Goal: Navigation & Orientation: Understand site structure

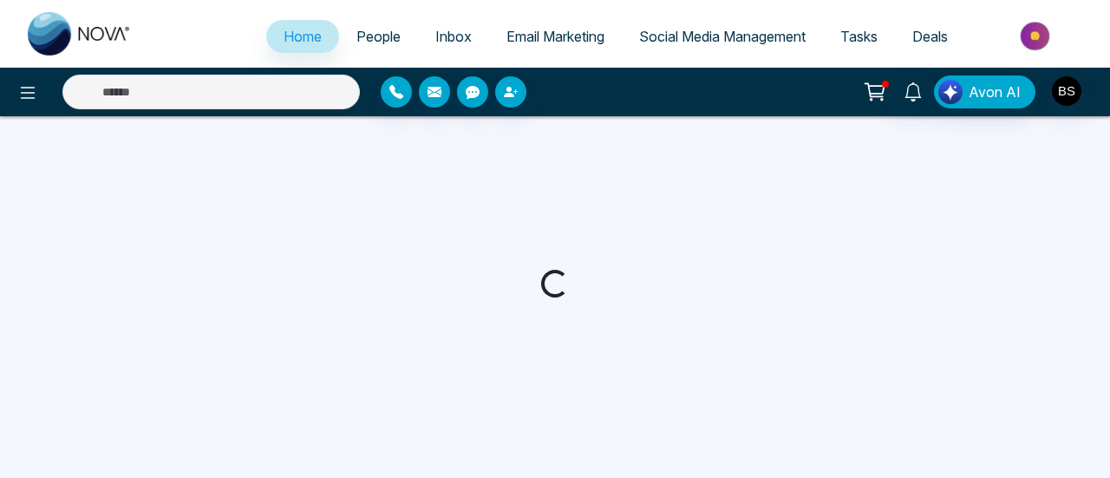
select select "*"
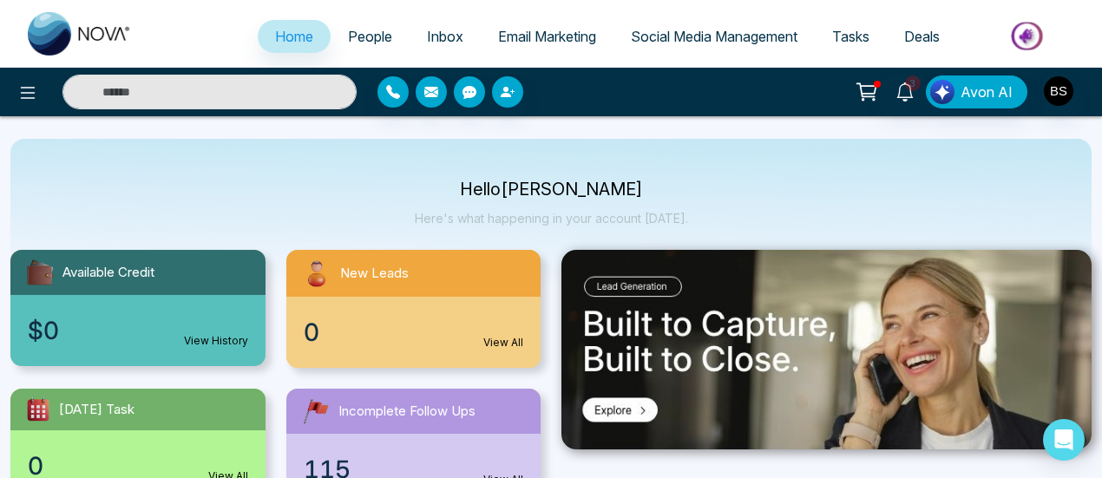
scroll to position [87, 0]
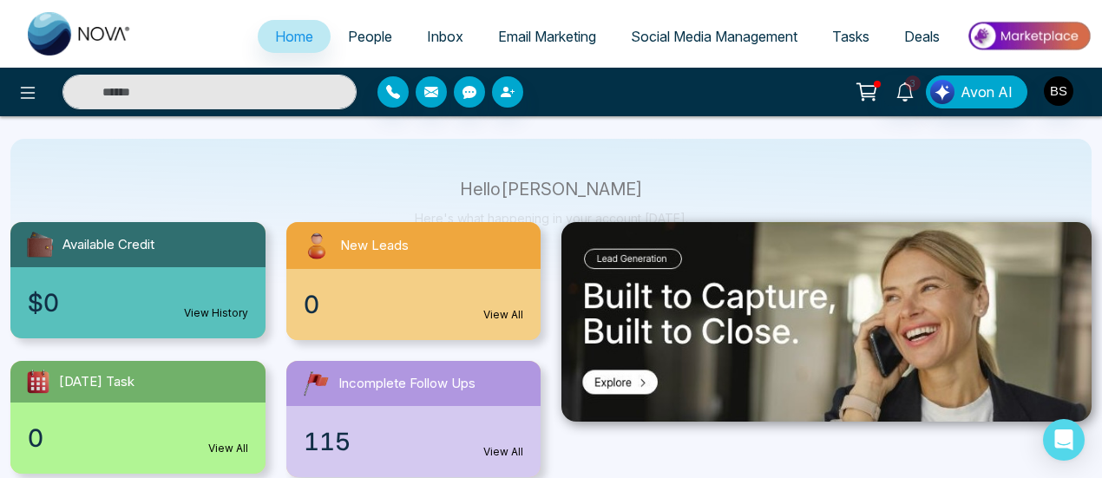
click at [360, 41] on span "People" at bounding box center [370, 36] width 44 height 17
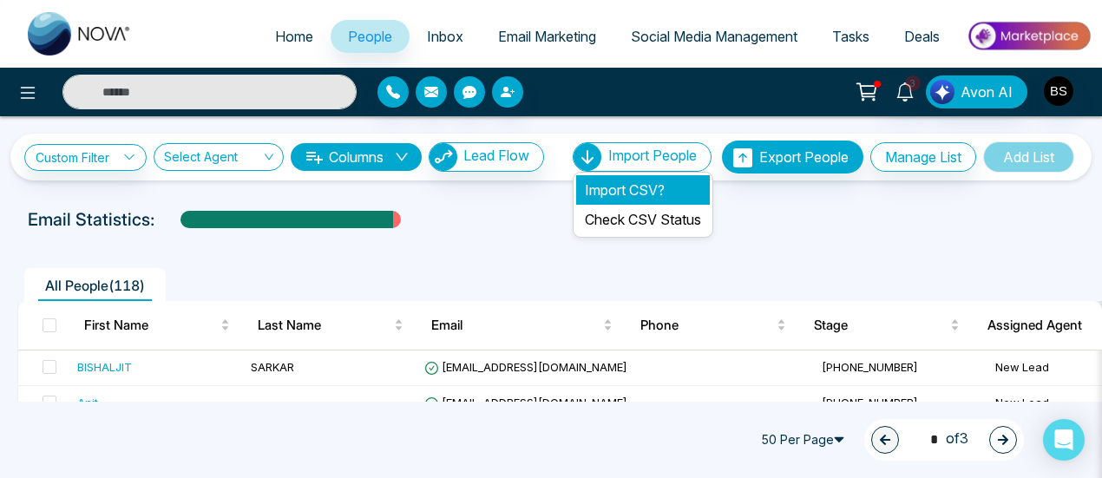
click at [651, 190] on li "Import CSV?" at bounding box center [643, 189] width 134 height 29
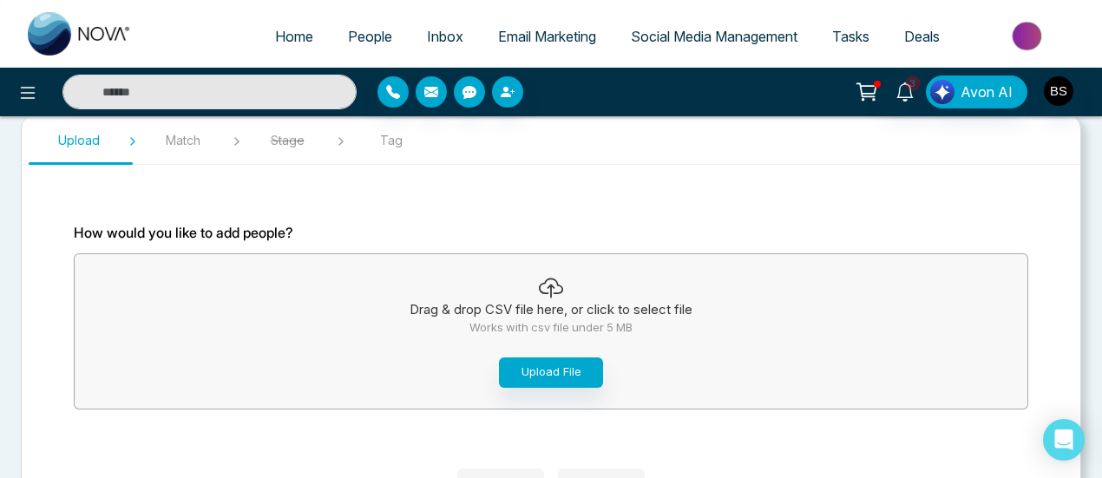
scroll to position [124, 0]
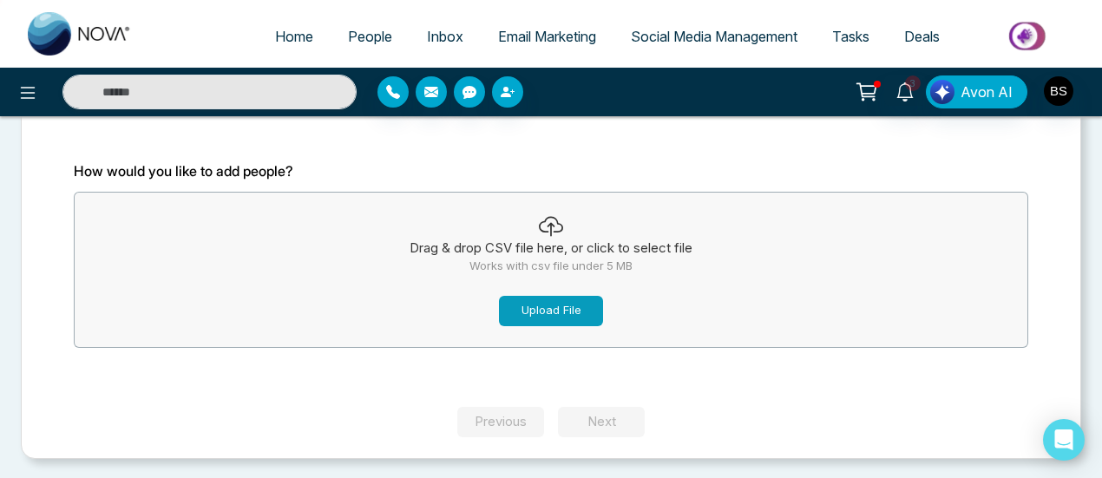
click at [537, 296] on button "Upload File" at bounding box center [551, 311] width 104 height 30
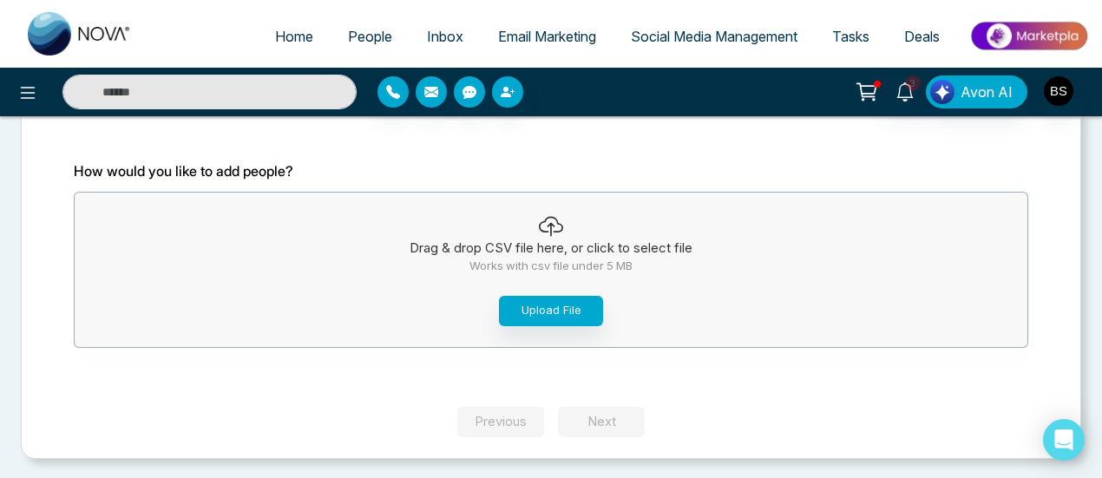
click at [1022, 36] on img at bounding box center [1028, 35] width 126 height 39
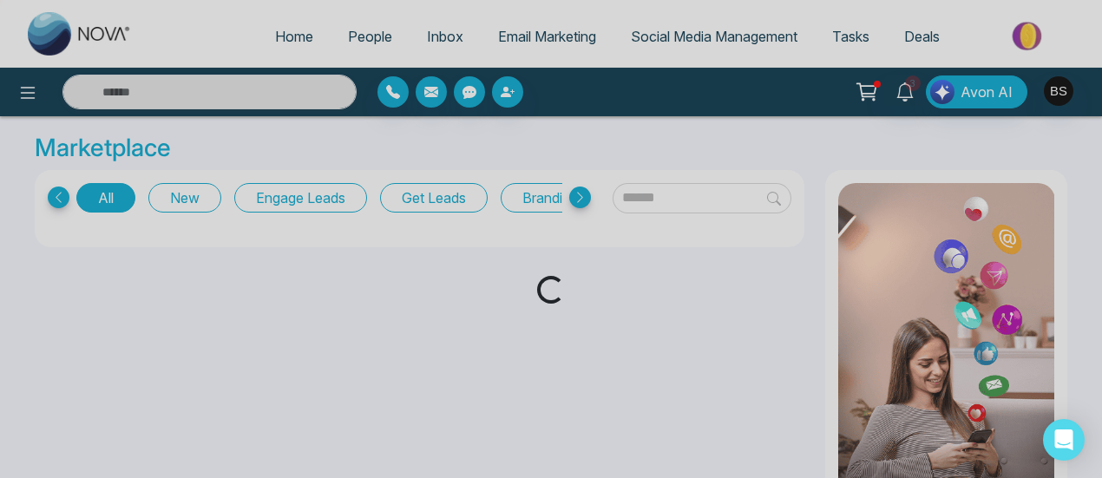
click at [1048, 95] on div "Loading..." at bounding box center [551, 239] width 1102 height 478
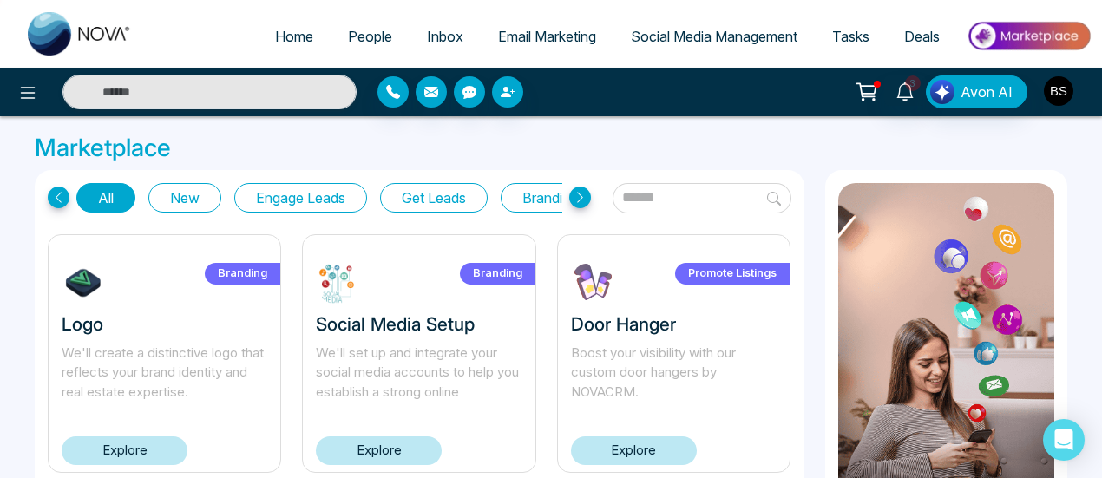
click at [1057, 96] on img "button" at bounding box center [1057, 90] width 29 height 29
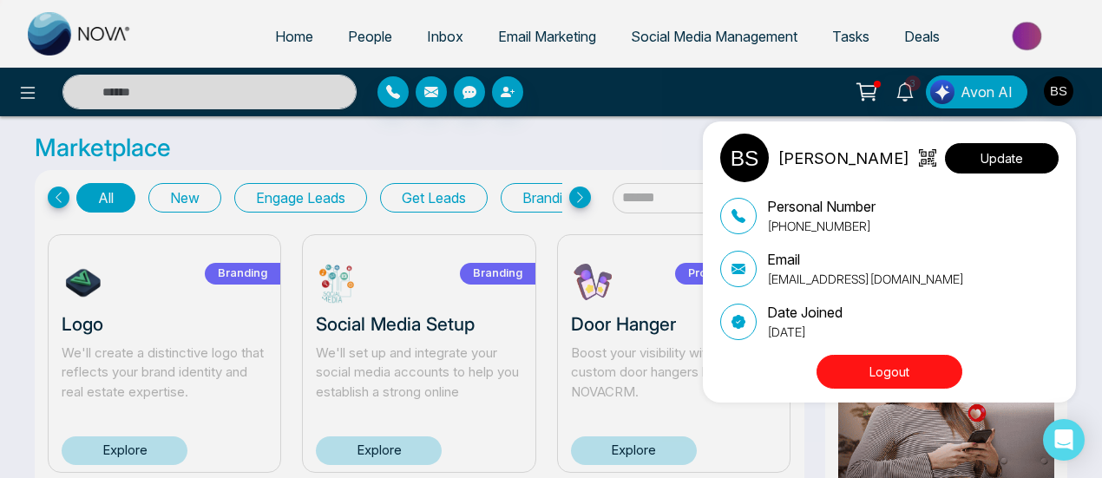
click at [987, 157] on button "Update" at bounding box center [1002, 158] width 114 height 30
select select
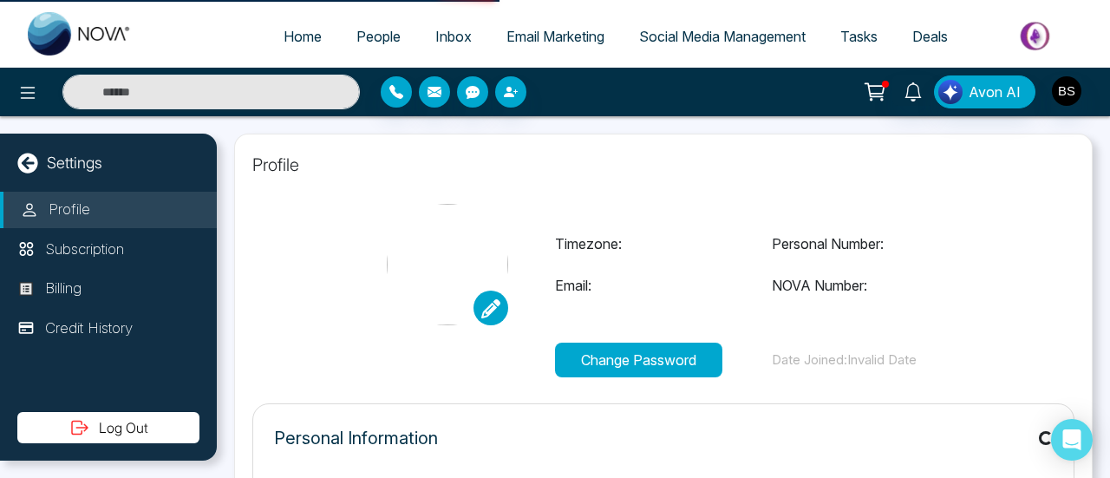
type input "**********"
select select "***"
type input "**********"
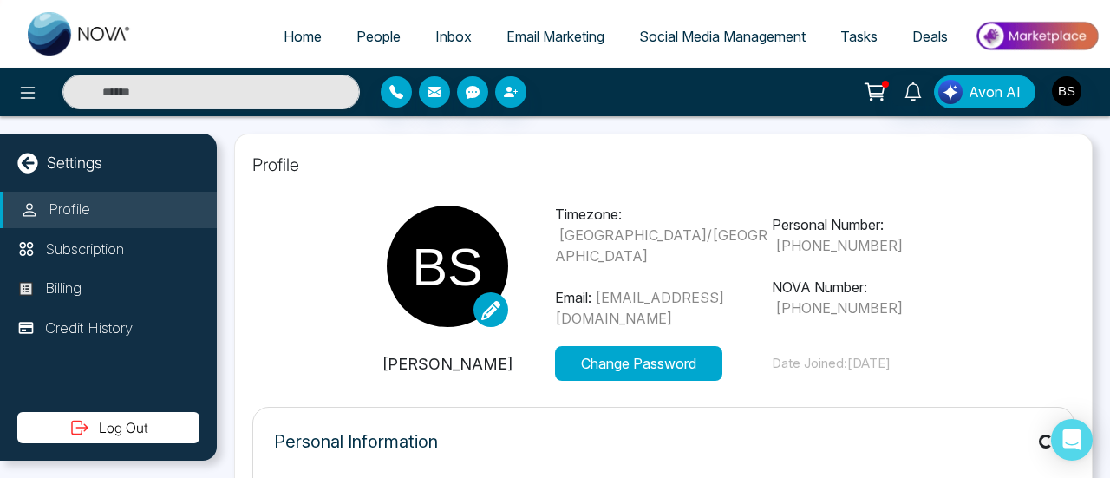
type input "***"
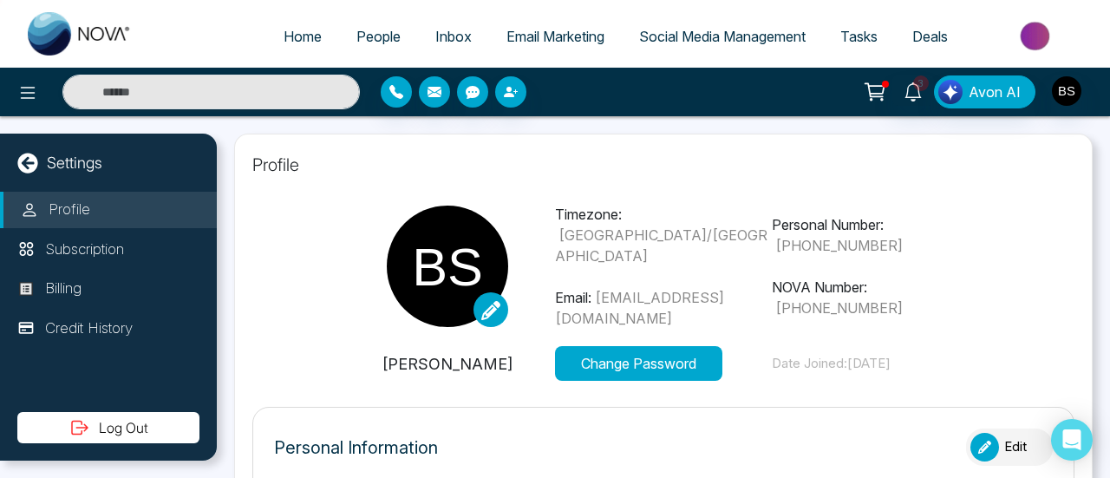
click at [903, 301] on span "[PHONE_NUMBER]" at bounding box center [839, 307] width 128 height 17
click at [696, 298] on span "[EMAIL_ADDRESS][DOMAIN_NAME]" at bounding box center [639, 308] width 169 height 38
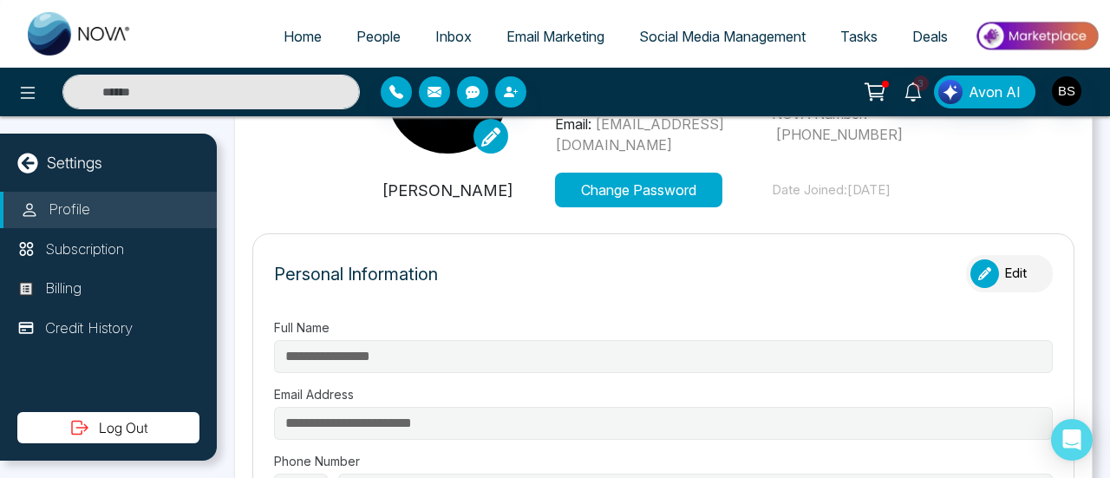
click at [978, 271] on icon "button" at bounding box center [984, 273] width 13 height 13
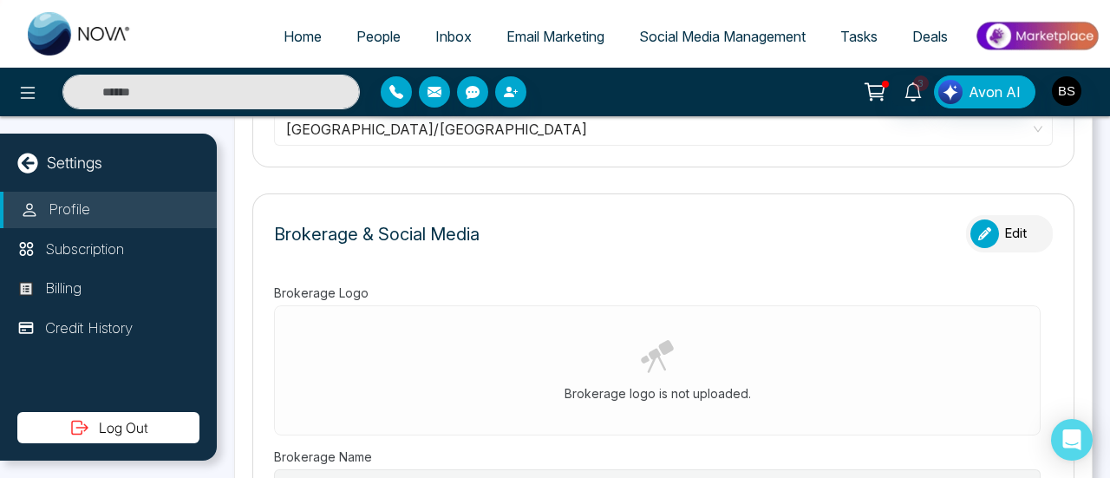
scroll to position [520, 0]
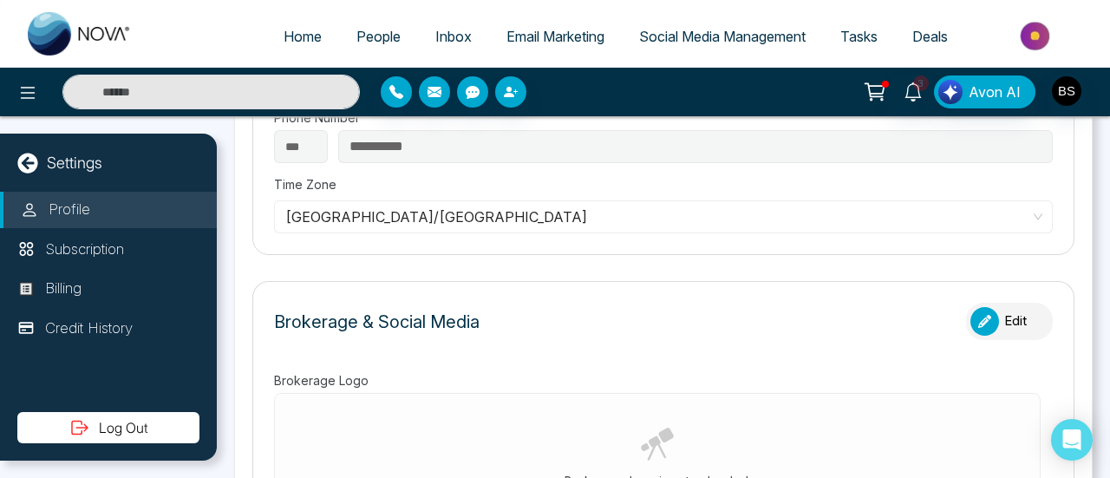
click at [369, 207] on span "[GEOGRAPHIC_DATA]/[GEOGRAPHIC_DATA]" at bounding box center [663, 217] width 756 height 26
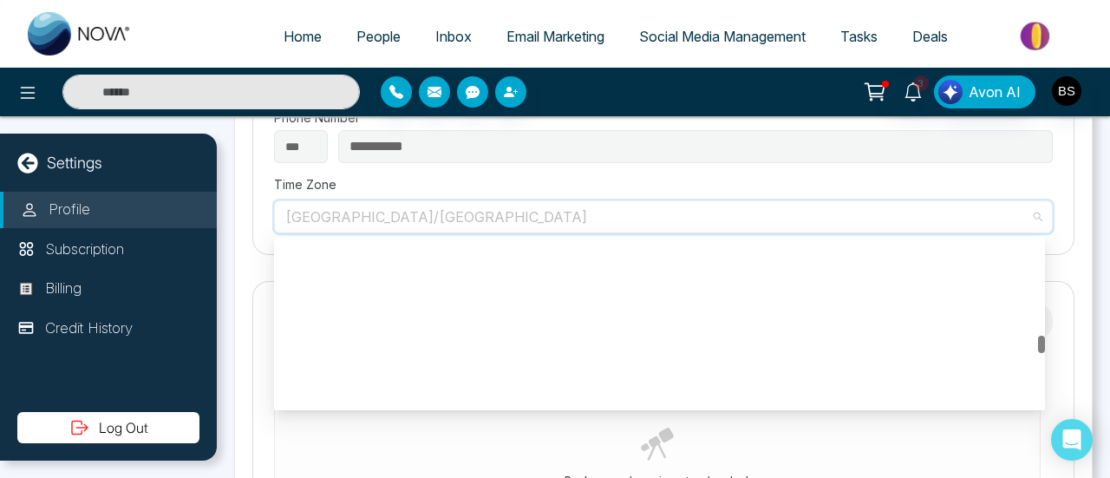
scroll to position [7688, 0]
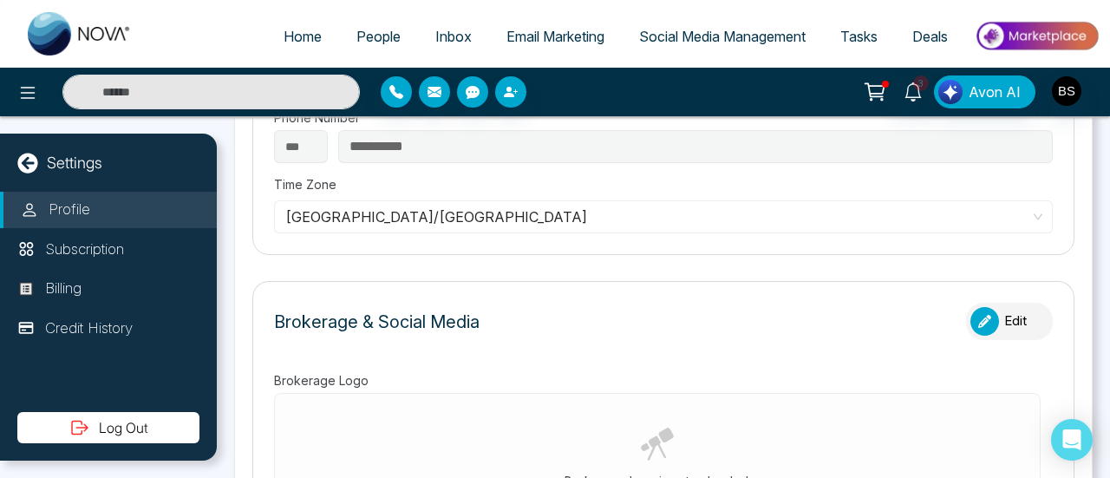
click at [470, 175] on label "Time Zone" at bounding box center [663, 184] width 779 height 18
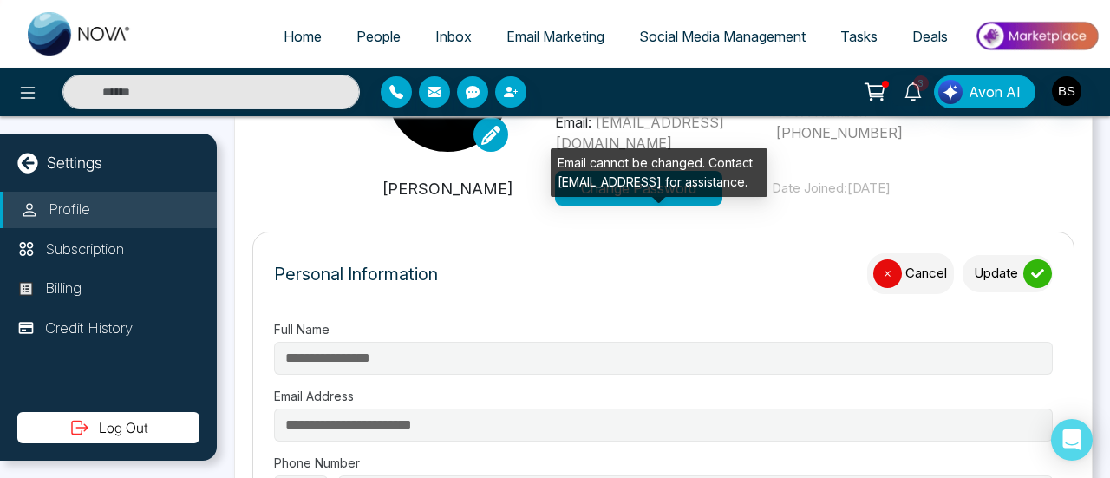
scroll to position [173, 0]
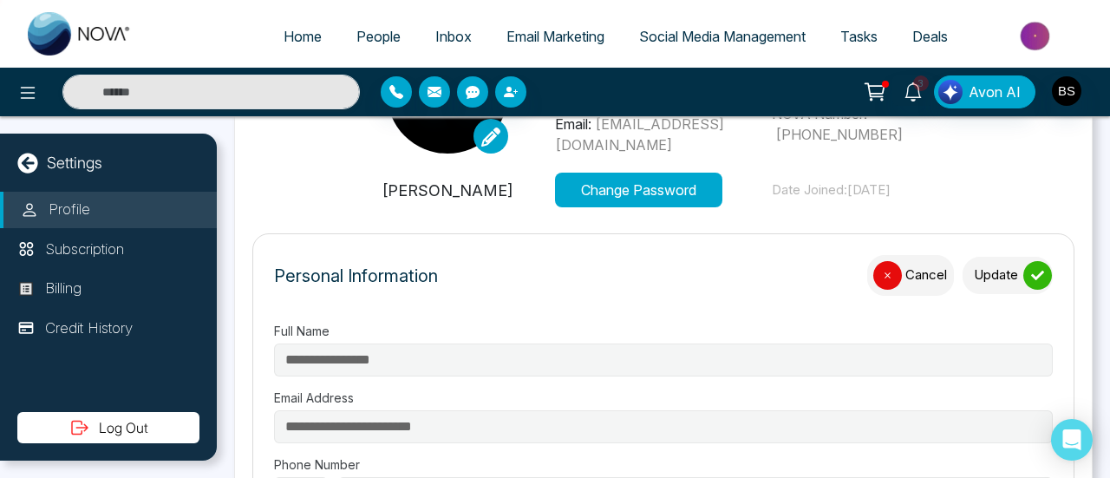
click at [893, 278] on button "Cancel" at bounding box center [910, 275] width 87 height 41
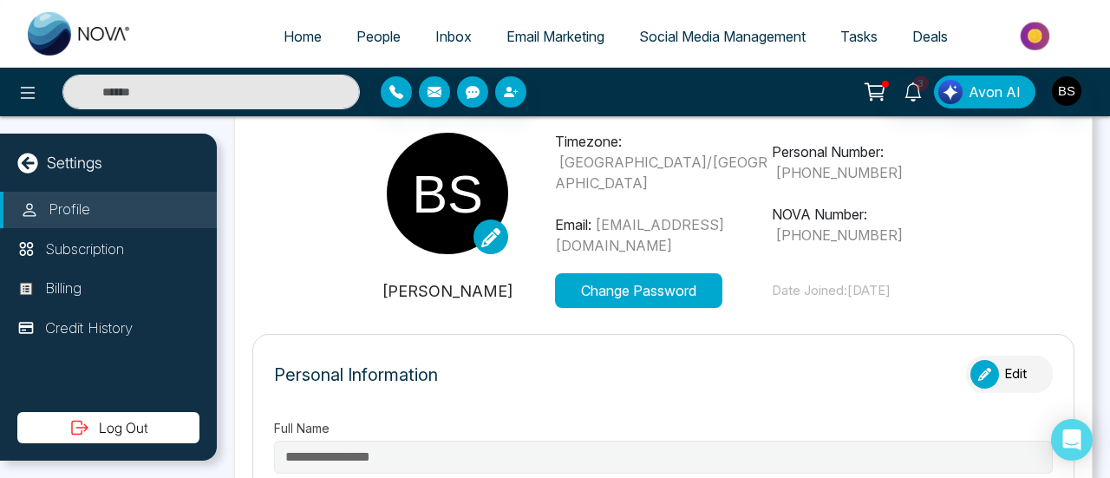
scroll to position [0, 0]
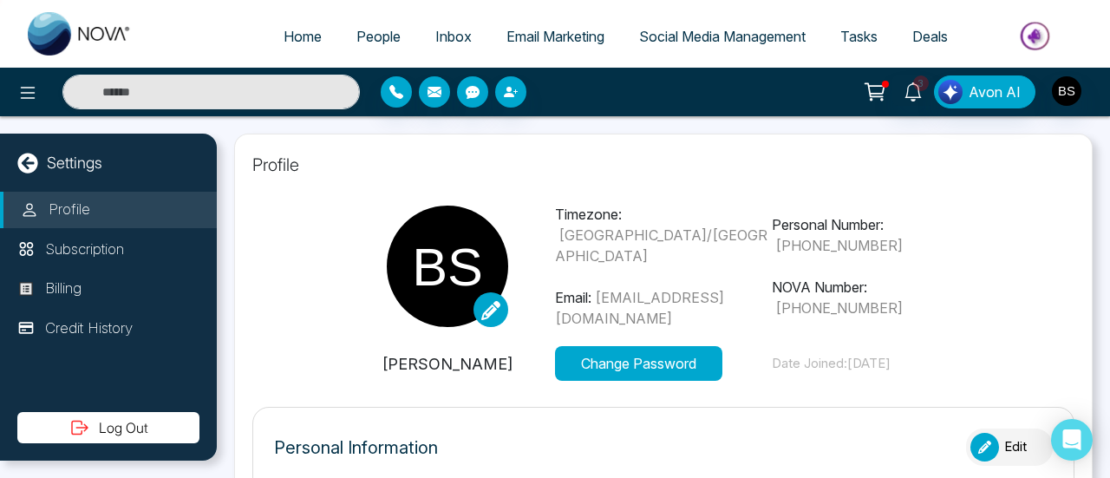
click at [483, 307] on icon at bounding box center [490, 310] width 19 height 19
click at [0, 0] on input "file" at bounding box center [0, 0] width 0 height 0
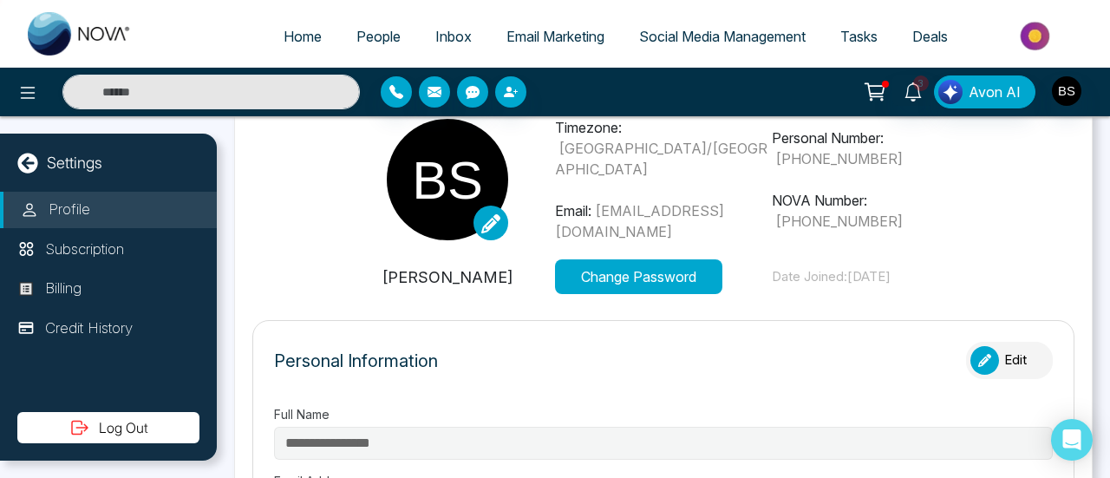
click at [978, 356] on icon "button" at bounding box center [984, 360] width 13 height 13
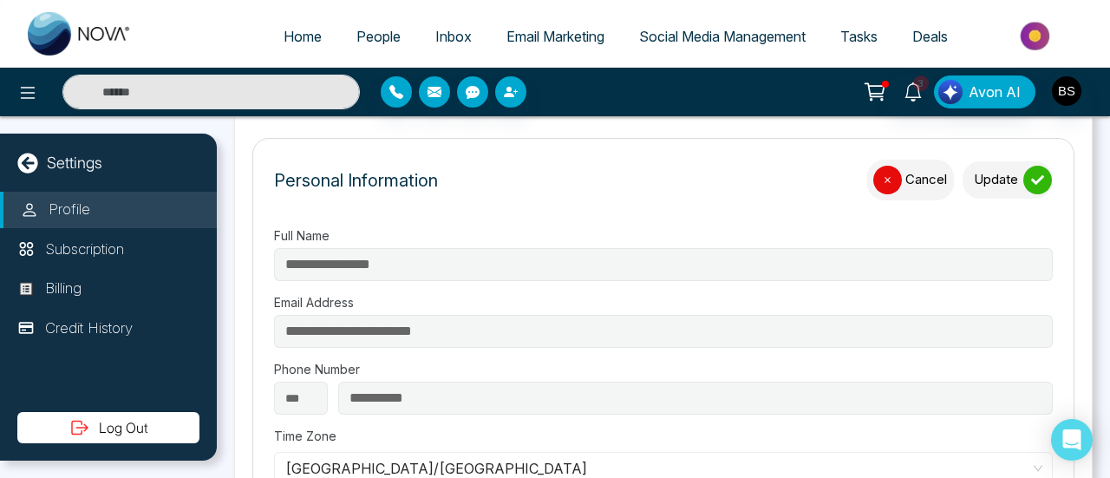
scroll to position [347, 0]
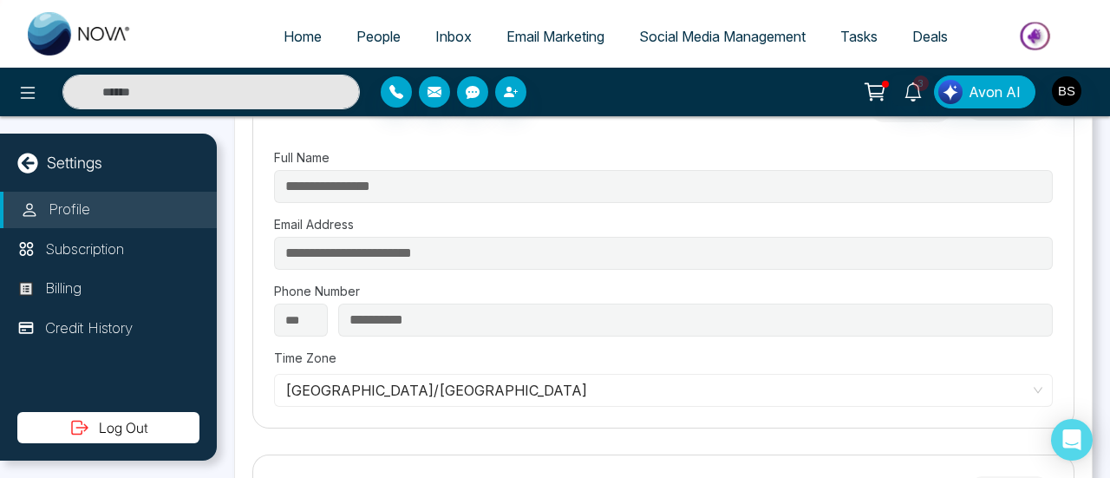
click at [421, 381] on span "[GEOGRAPHIC_DATA]/[GEOGRAPHIC_DATA]" at bounding box center [663, 390] width 756 height 26
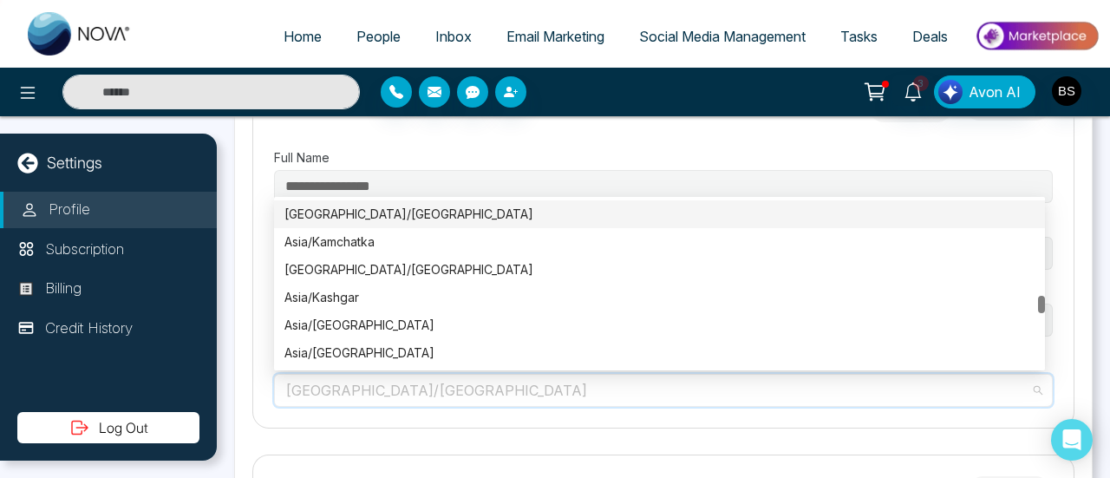
click at [707, 148] on label "Full Name" at bounding box center [663, 157] width 779 height 18
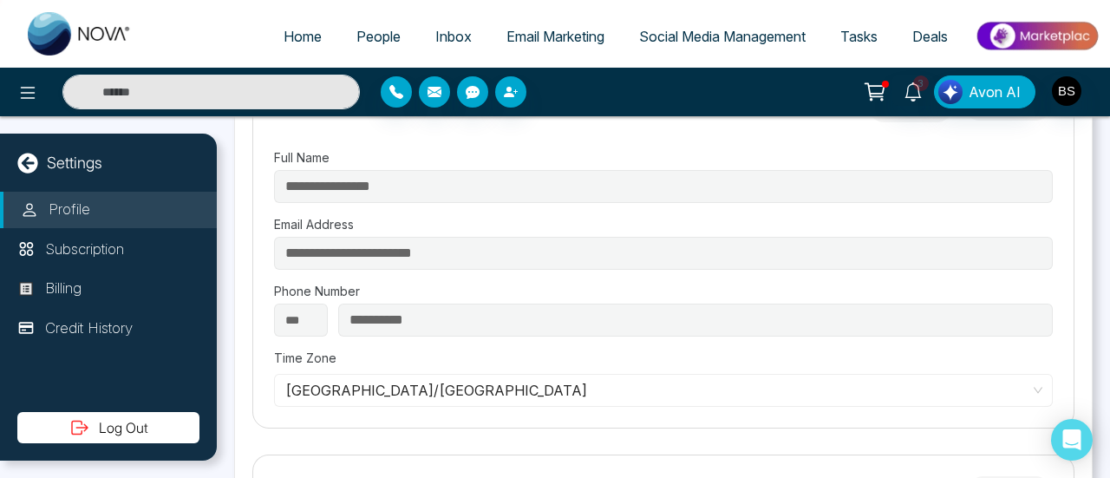
scroll to position [0, 0]
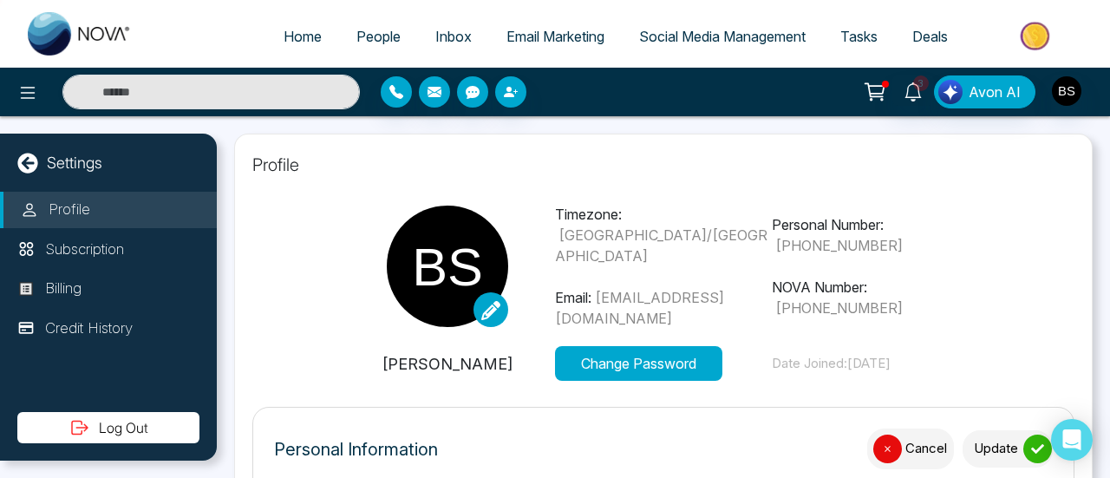
click at [892, 441] on div "button" at bounding box center [887, 449] width 29 height 29
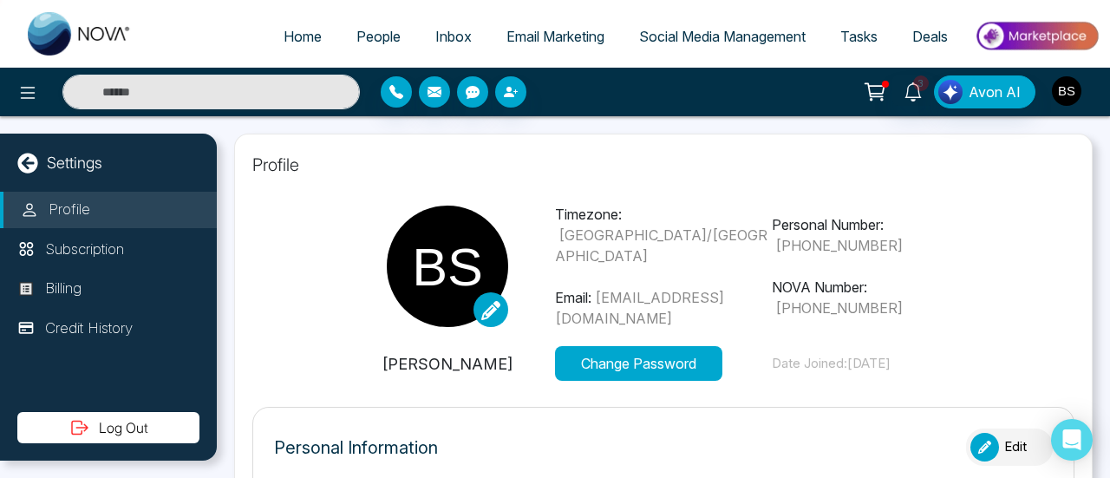
click at [1068, 96] on img "button" at bounding box center [1066, 90] width 29 height 29
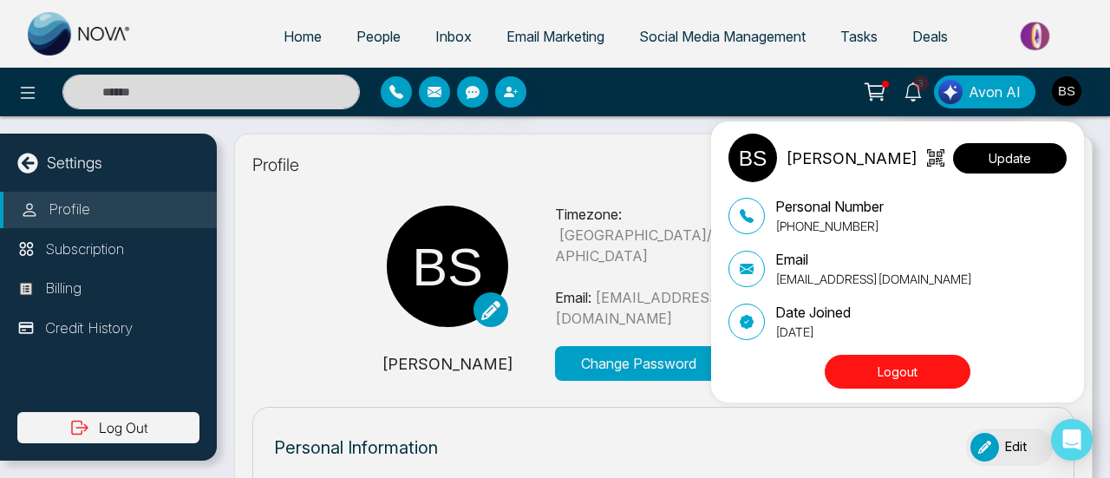
click at [1031, 161] on button "Update" at bounding box center [1010, 158] width 114 height 30
click at [550, 157] on div "[PERSON_NAME] Update Personal Number [PHONE_NUMBER] Email [EMAIL_ADDRESS][DOMAI…" at bounding box center [555, 239] width 1110 height 478
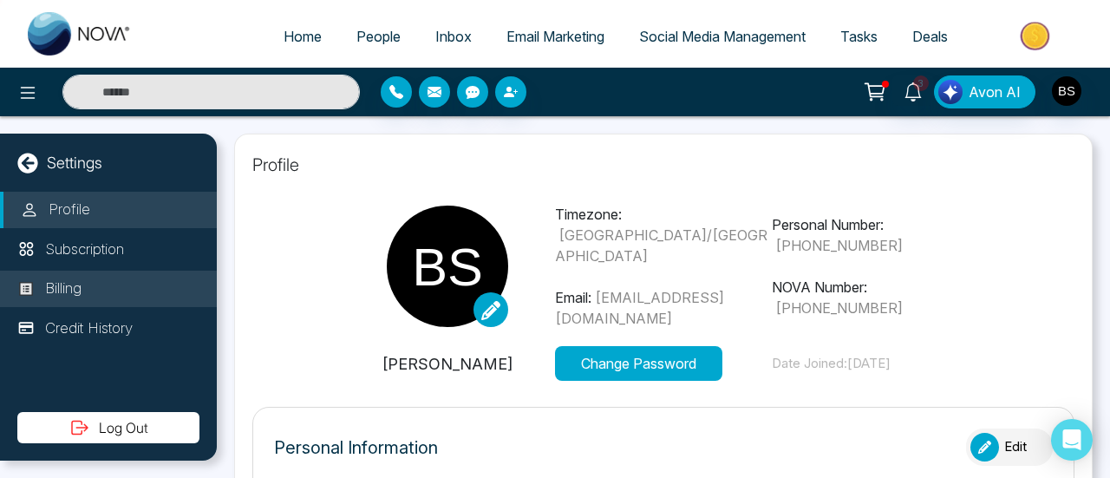
click at [87, 296] on li "Billing" at bounding box center [108, 289] width 217 height 36
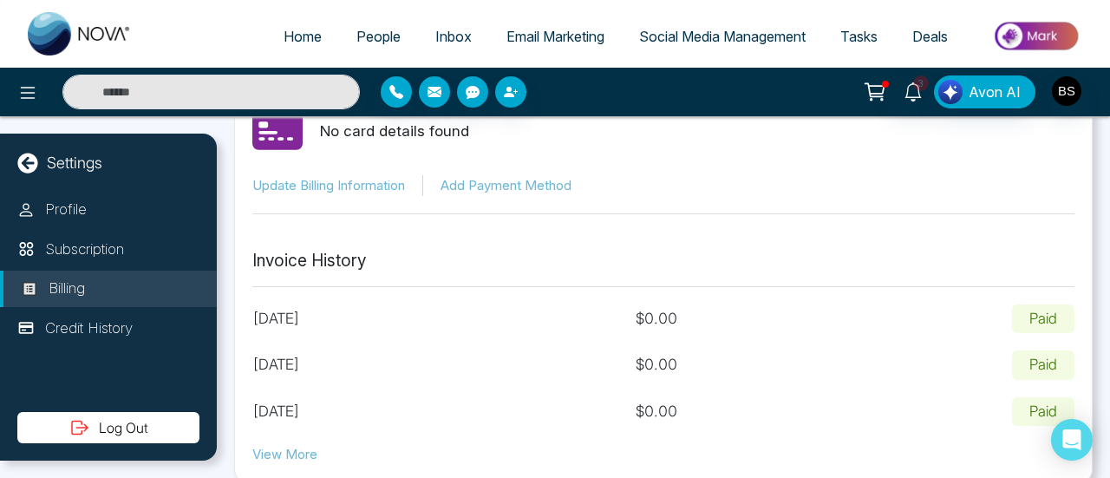
scroll to position [127, 0]
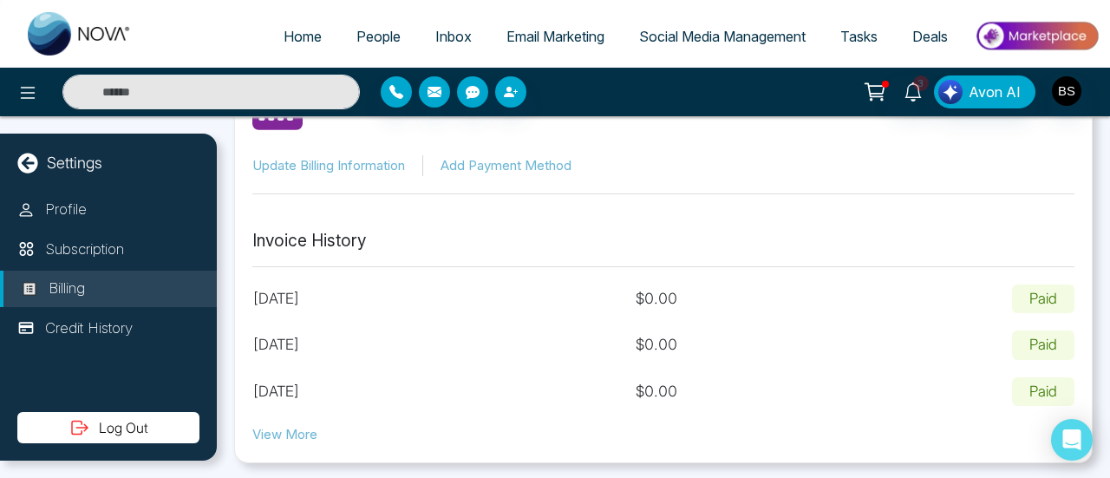
click at [286, 436] on button "View More" at bounding box center [284, 435] width 65 height 20
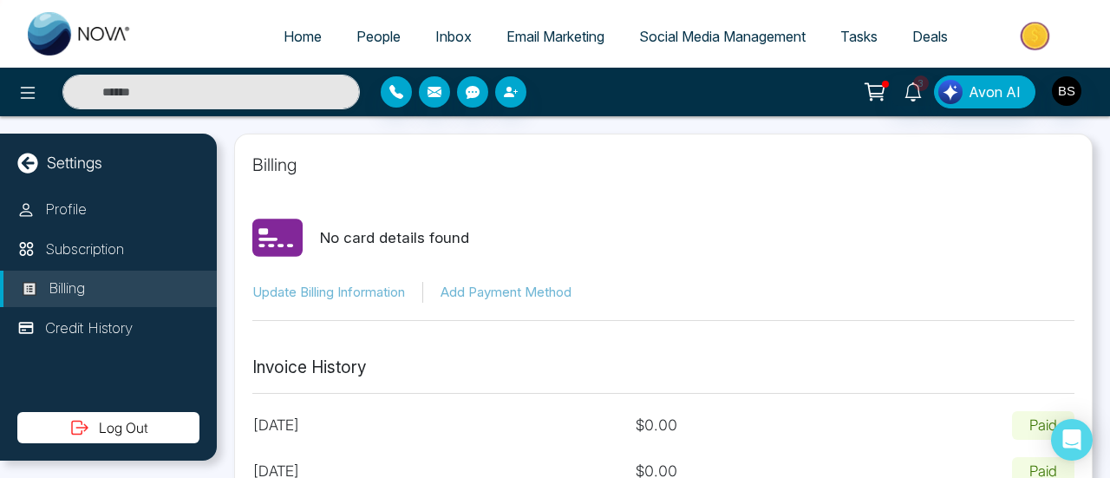
click at [855, 138] on div "Billing No card details found Update Billing Information Add Payment Method Inv…" at bounding box center [663, 362] width 859 height 456
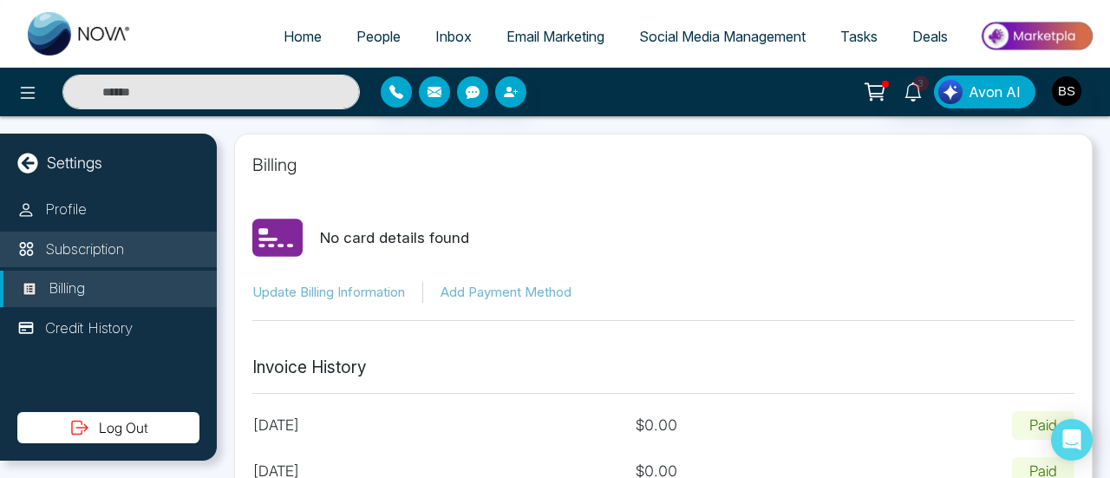
click at [94, 237] on li "Subscription" at bounding box center [108, 250] width 217 height 36
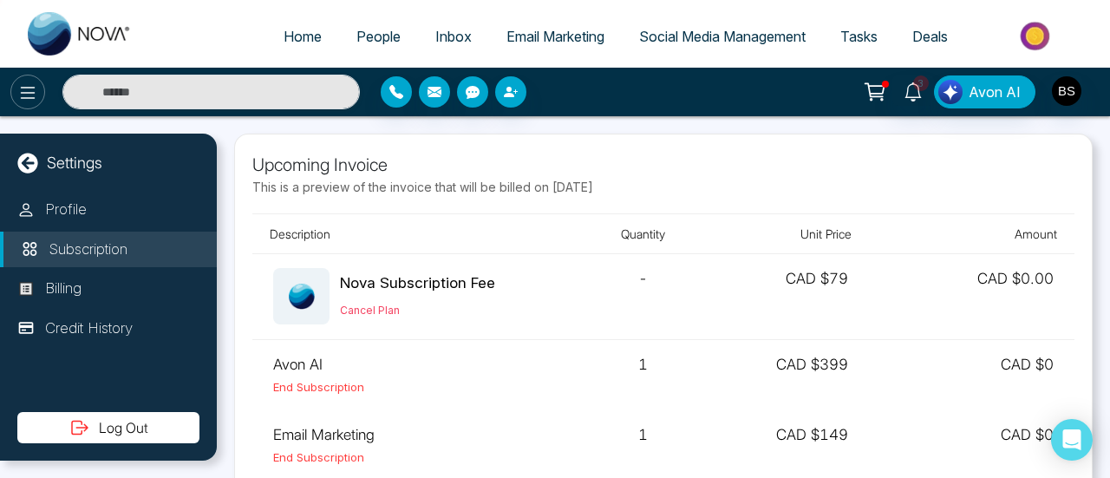
click at [21, 105] on button at bounding box center [27, 92] width 35 height 35
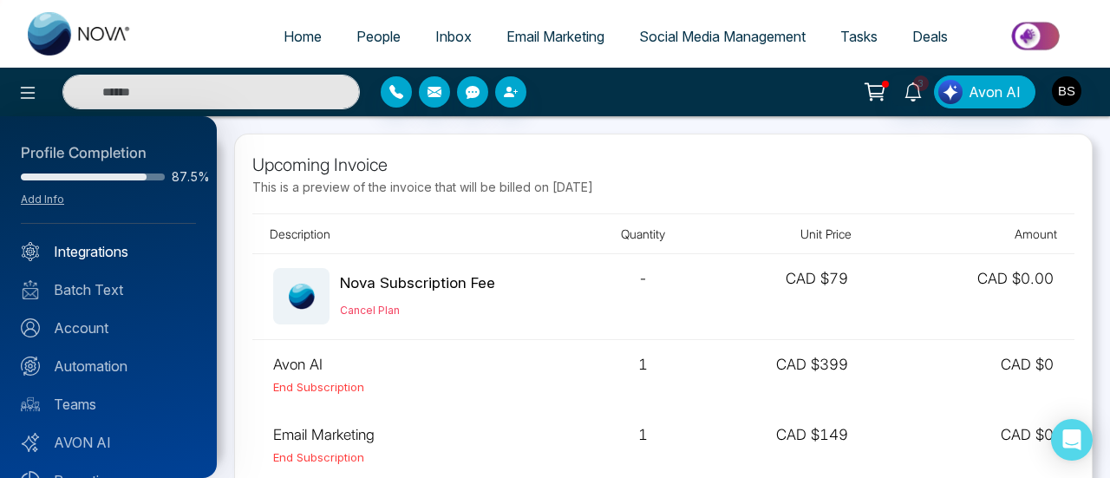
click at [139, 259] on link "Integrations" at bounding box center [108, 251] width 175 height 21
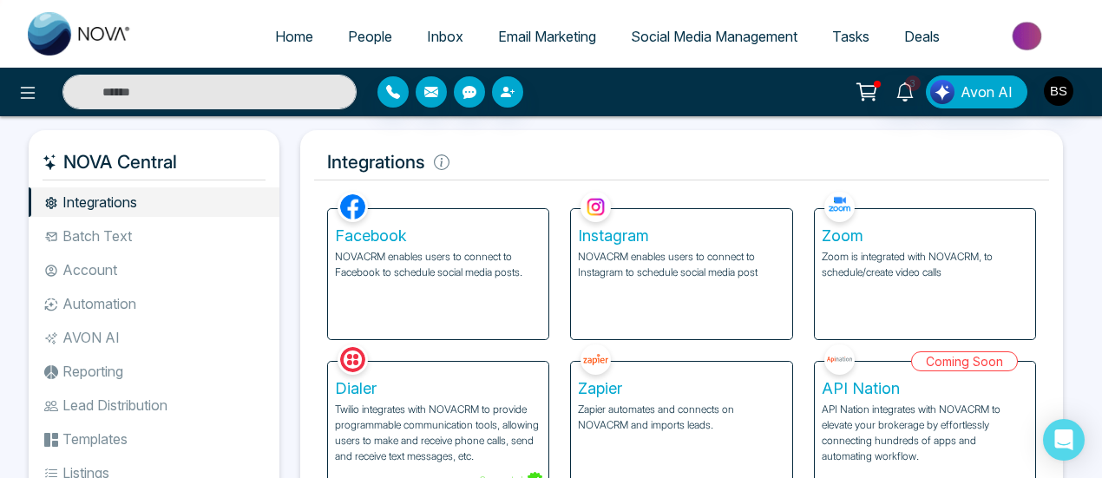
click at [141, 245] on li "Batch Text" at bounding box center [154, 235] width 251 height 29
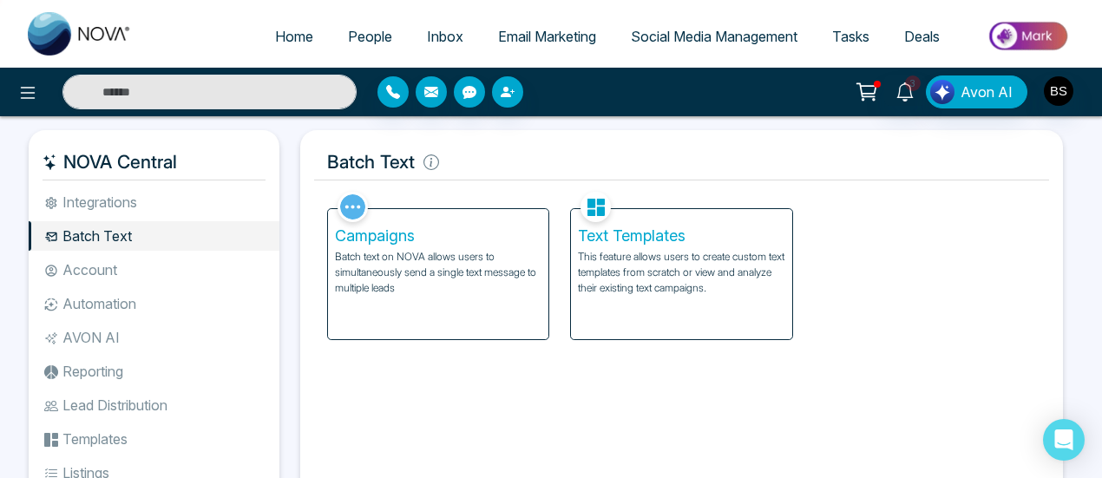
click at [408, 251] on p "Batch text on NOVA allows users to simultaneously send a single text message to…" at bounding box center [438, 272] width 206 height 47
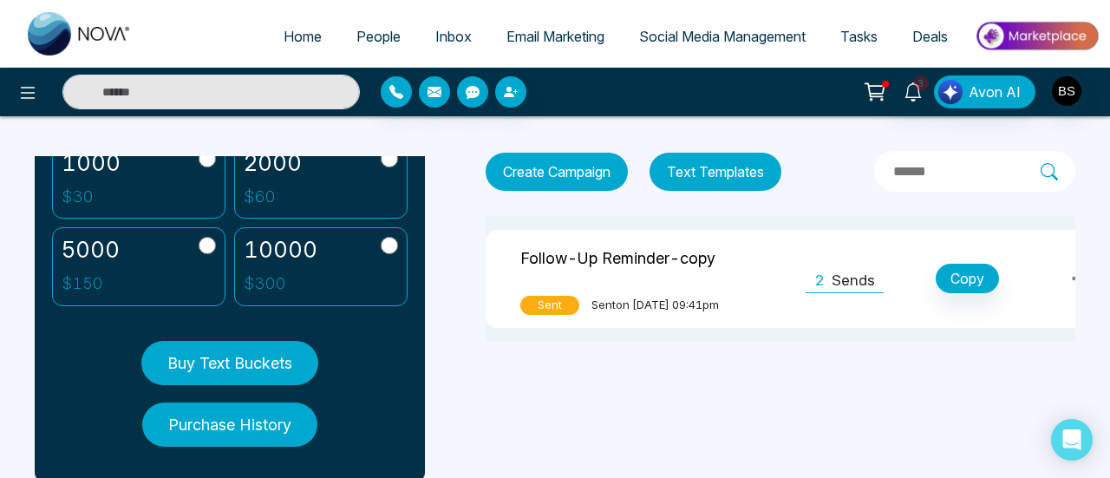
scroll to position [487, 0]
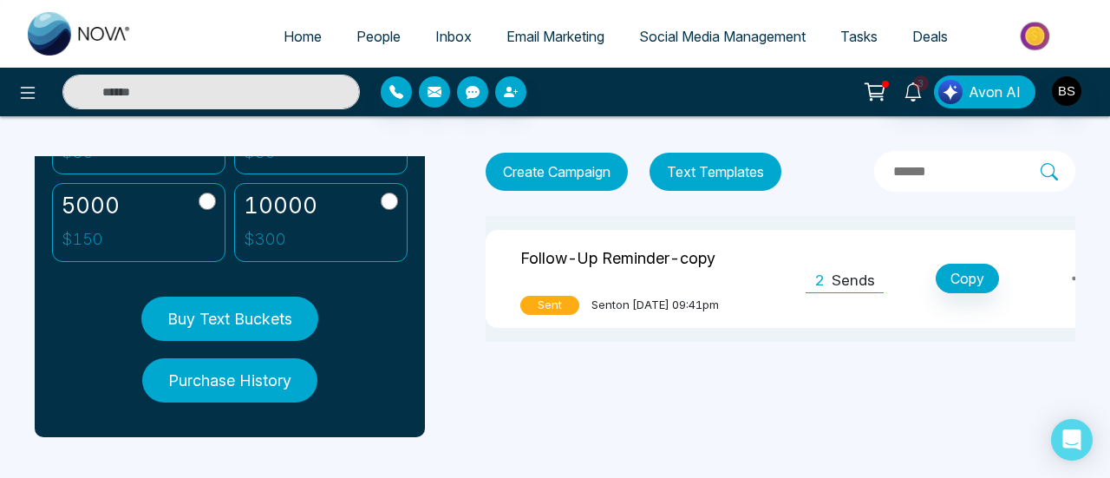
click at [286, 40] on span "Home" at bounding box center [303, 36] width 38 height 17
select select "*"
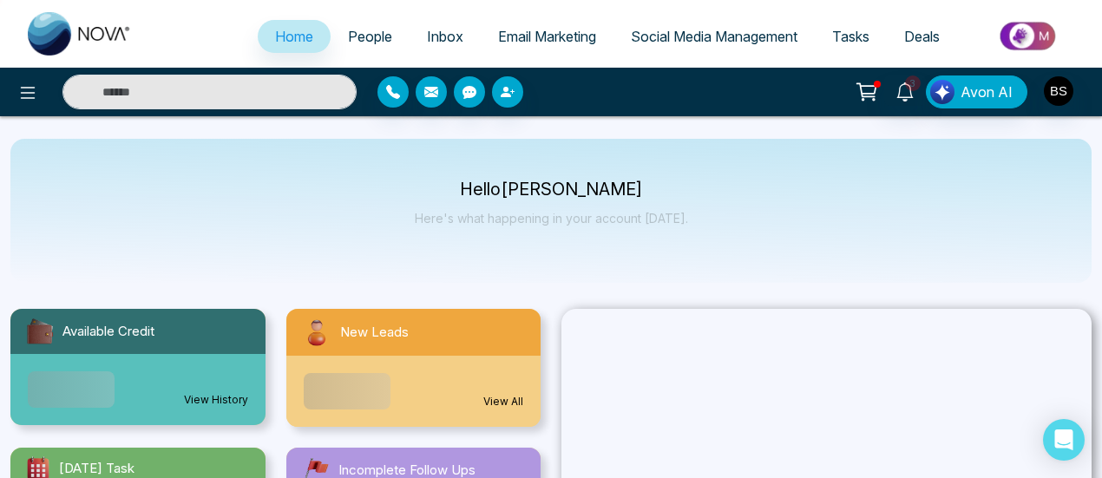
click at [357, 17] on ul "Home People Inbox Email Marketing Social Media Management Tasks Deals" at bounding box center [620, 38] width 942 height 48
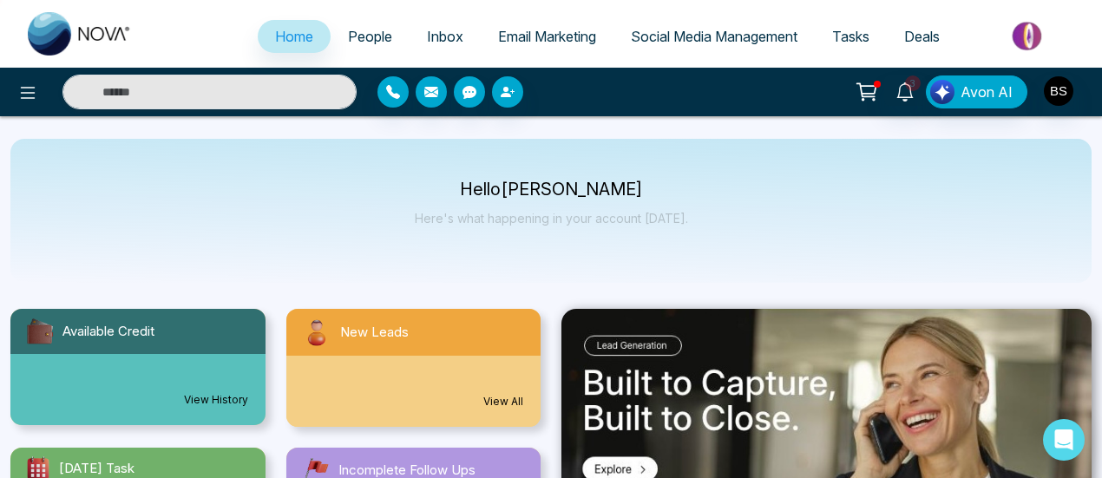
click at [367, 38] on span "People" at bounding box center [370, 36] width 44 height 17
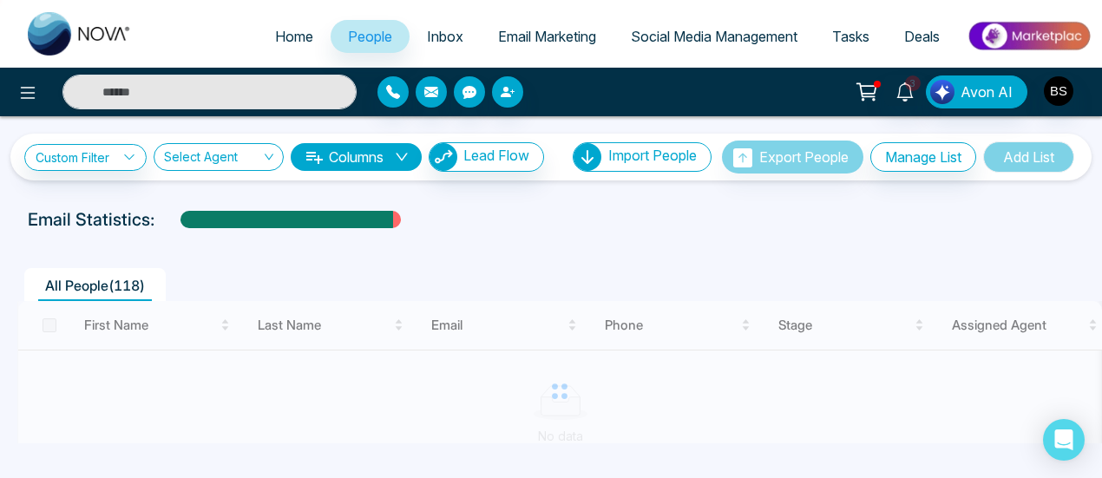
click at [434, 36] on span "Inbox" at bounding box center [445, 36] width 36 height 17
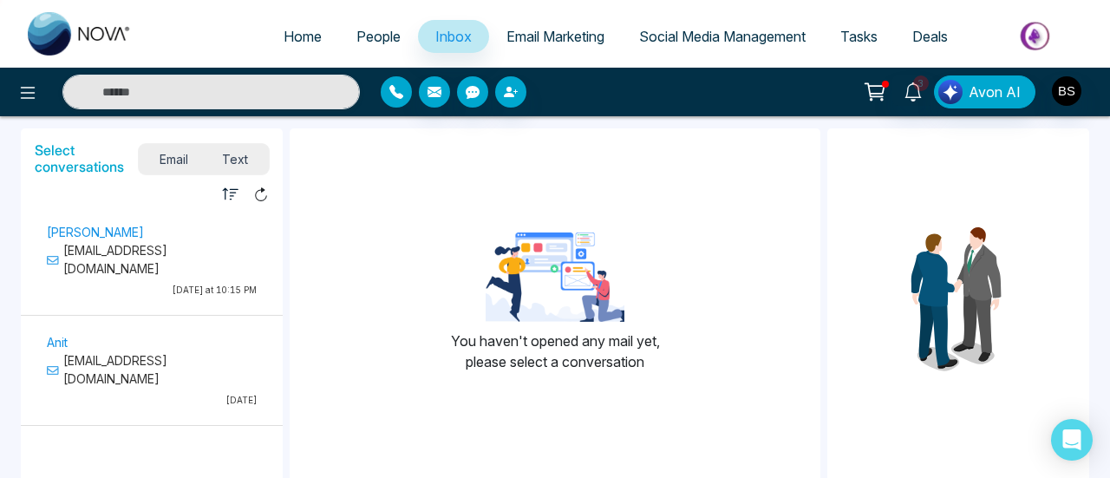
click at [385, 95] on button "button" at bounding box center [396, 91] width 31 height 31
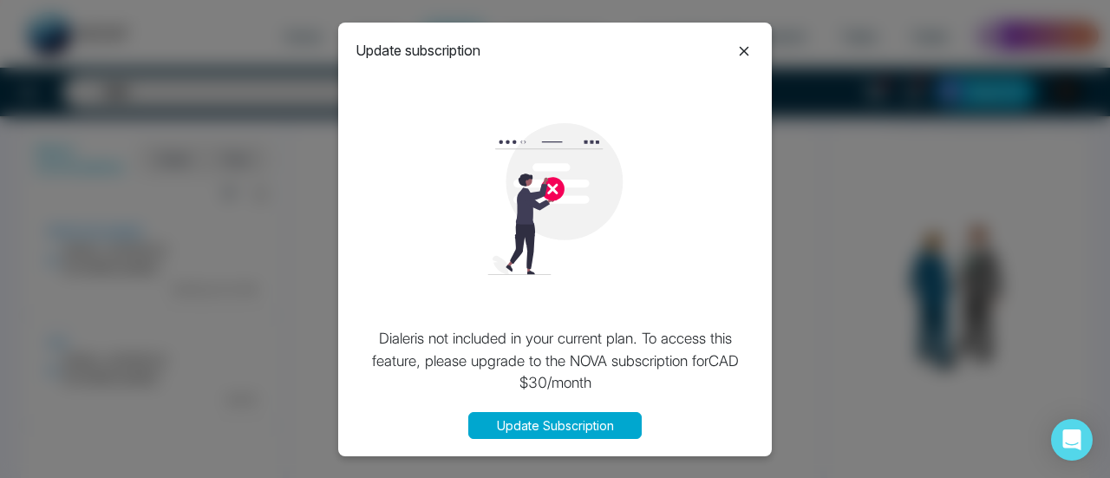
click at [743, 51] on icon at bounding box center [745, 52] width 10 height 10
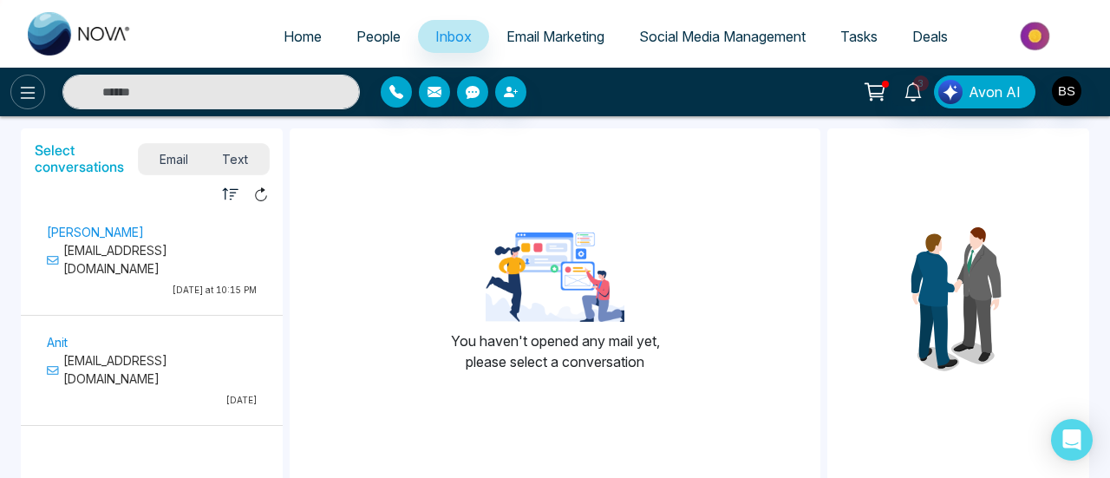
click at [24, 93] on icon at bounding box center [27, 92] width 21 height 21
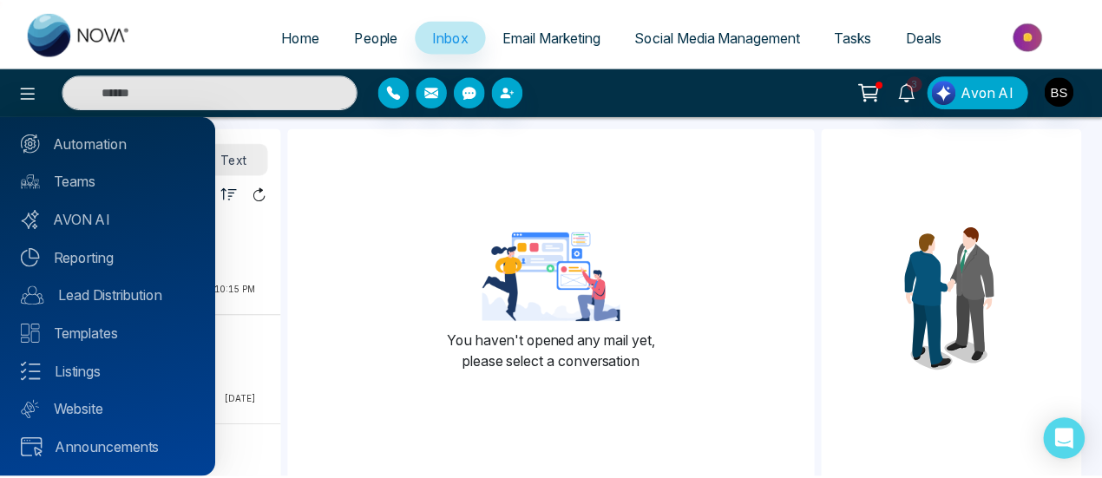
scroll to position [224, 0]
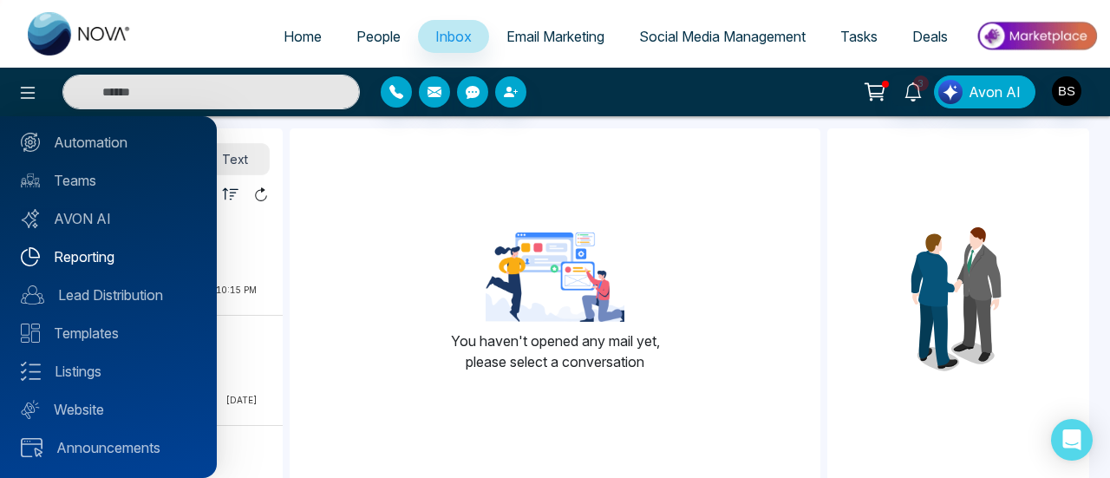
click at [134, 265] on link "Reporting" at bounding box center [108, 256] width 175 height 21
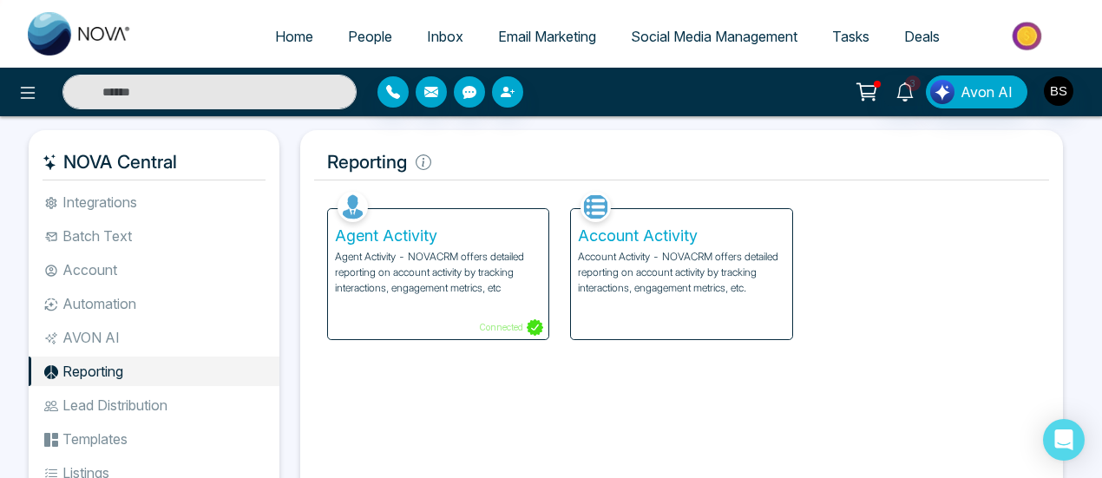
click at [746, 291] on p "Account Activity - NOVACRM offers detailed reporting on account activity by tra…" at bounding box center [681, 272] width 206 height 47
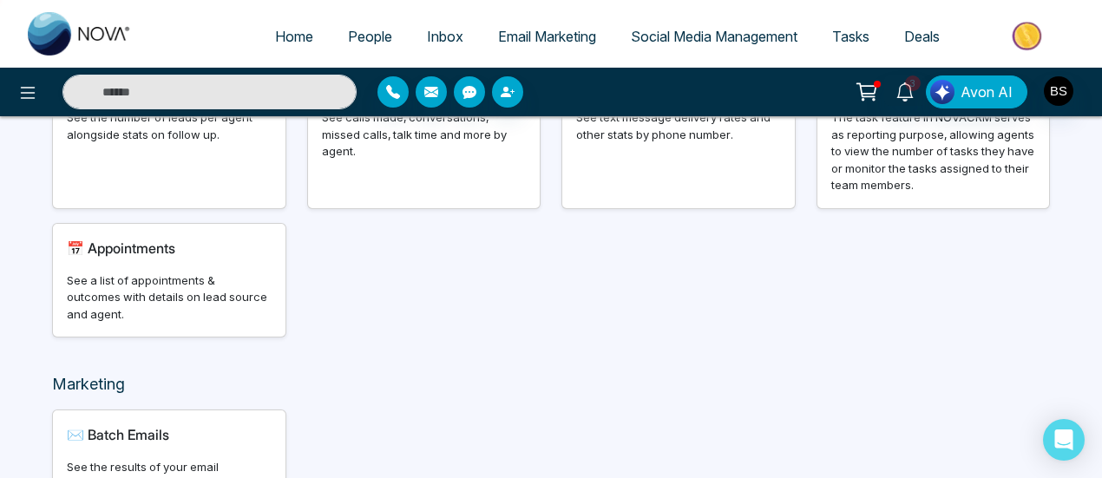
scroll to position [49, 0]
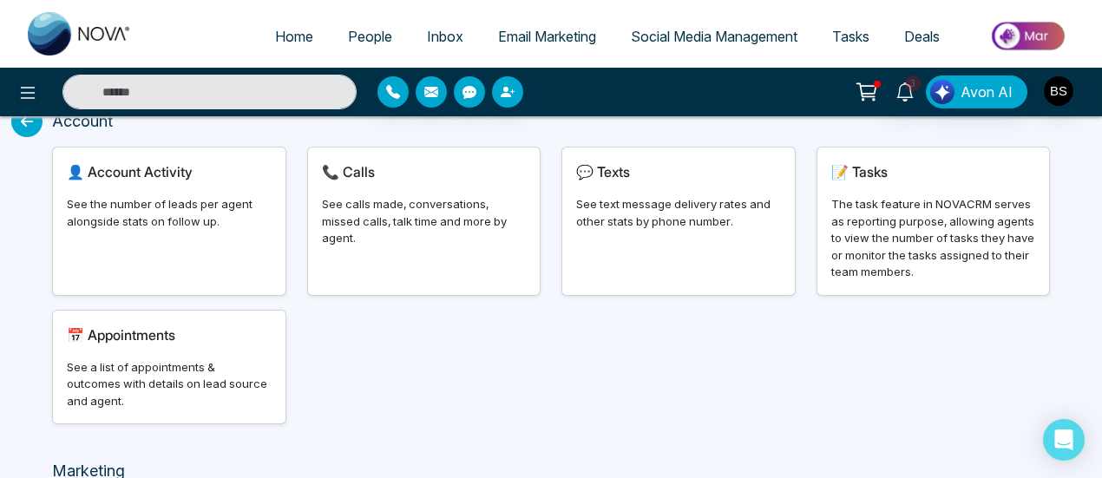
click at [21, 135] on icon at bounding box center [26, 121] width 31 height 31
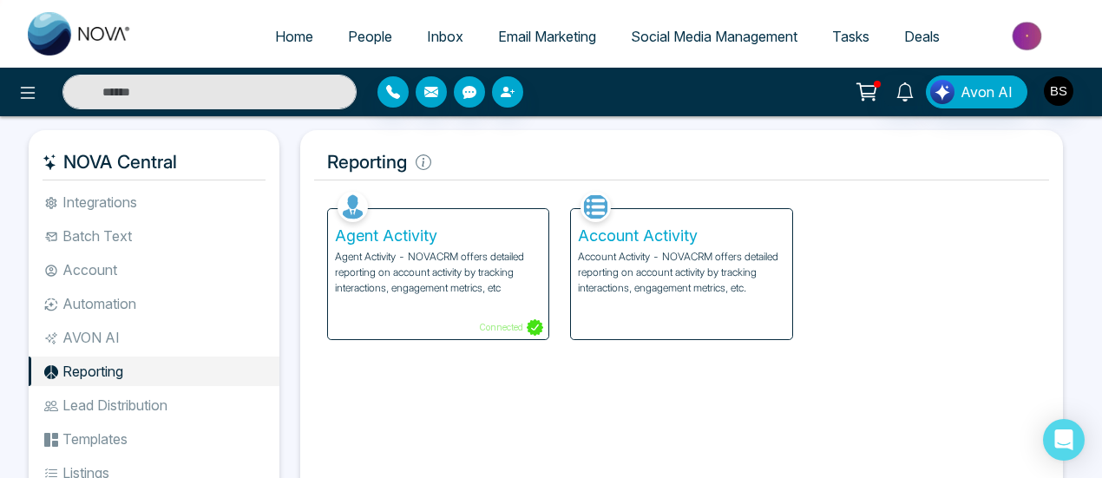
click at [455, 299] on div "Agent Activity Agent Activity - NOVACRM offers detailed reporting on account ac…" at bounding box center [438, 274] width 220 height 130
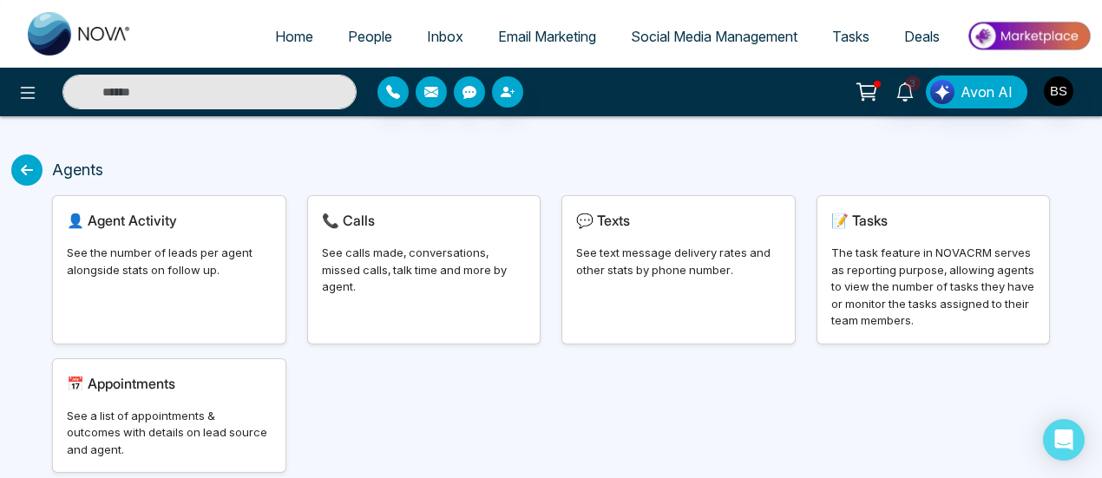
click at [356, 49] on link "People" at bounding box center [369, 36] width 79 height 33
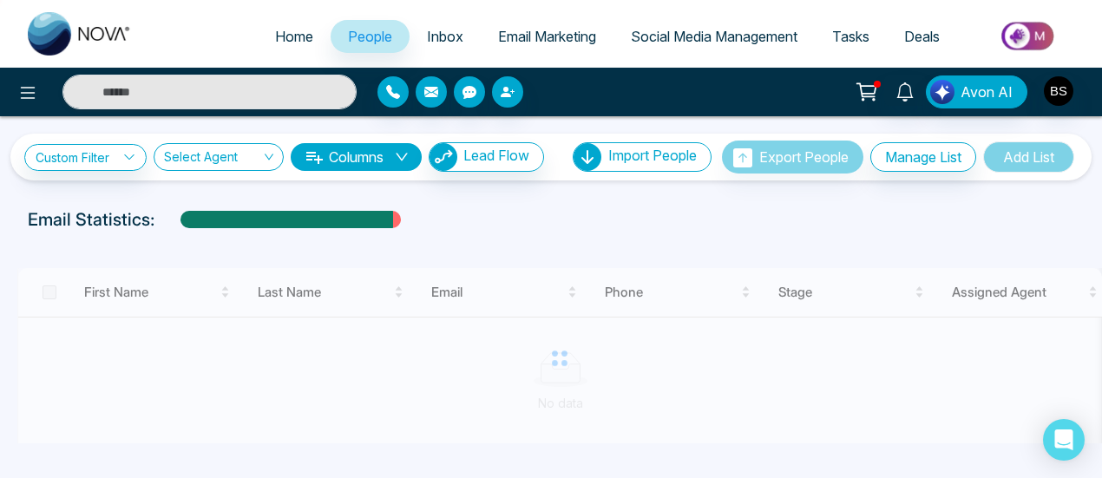
click at [361, 147] on button "Columns" at bounding box center [356, 157] width 131 height 28
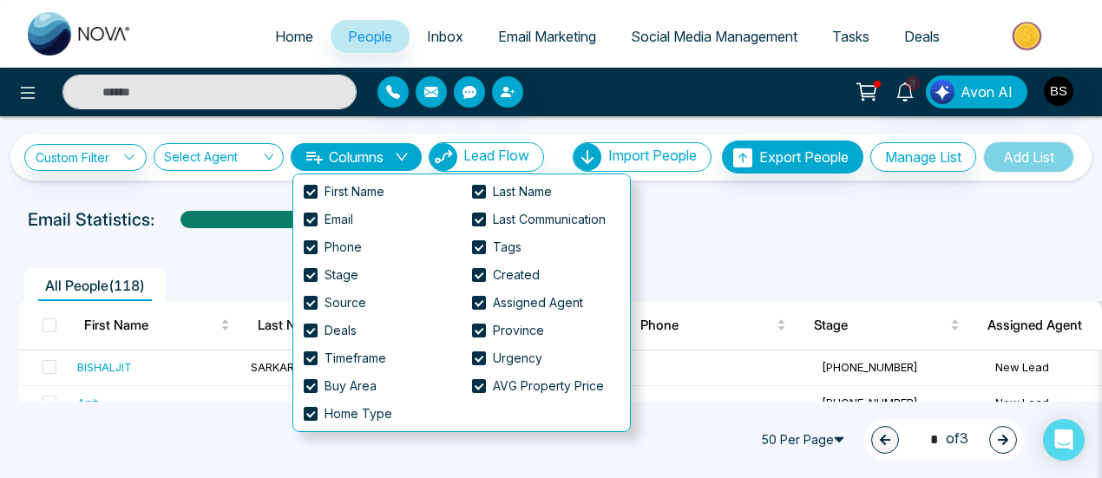
click at [406, 134] on div "**********" at bounding box center [550, 157] width 1081 height 47
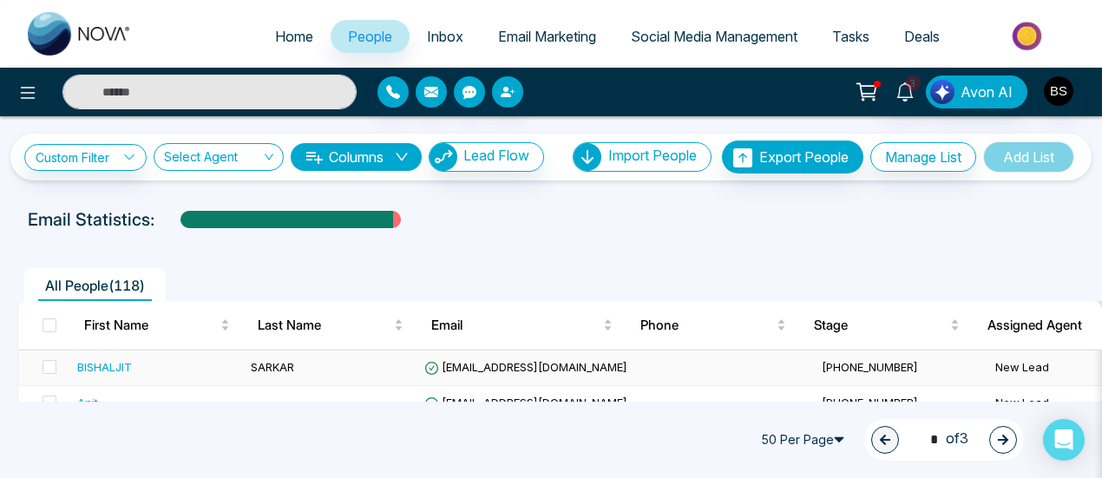
click at [389, 359] on td "SARKAR" at bounding box center [330, 368] width 173 height 36
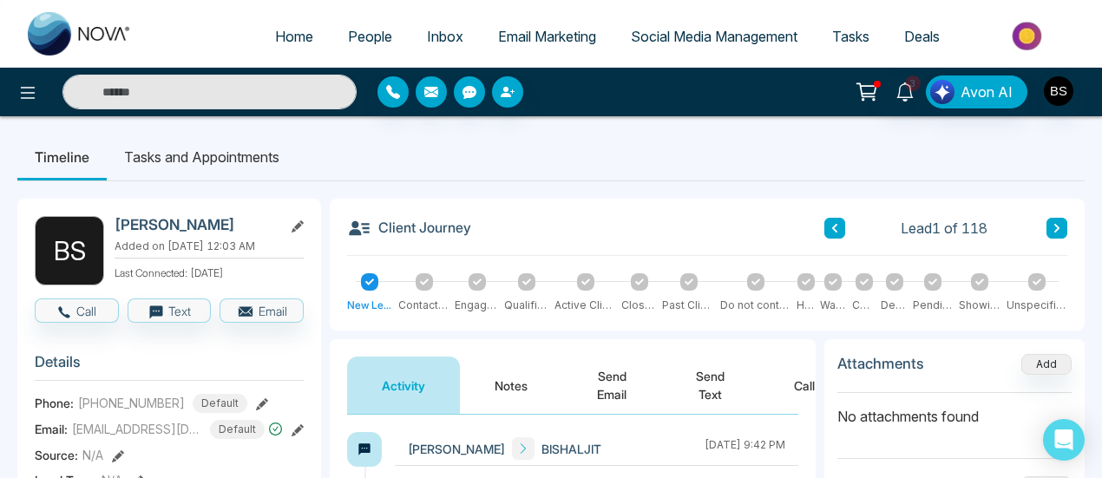
click at [234, 154] on li "Tasks and Appointments" at bounding box center [202, 157] width 190 height 47
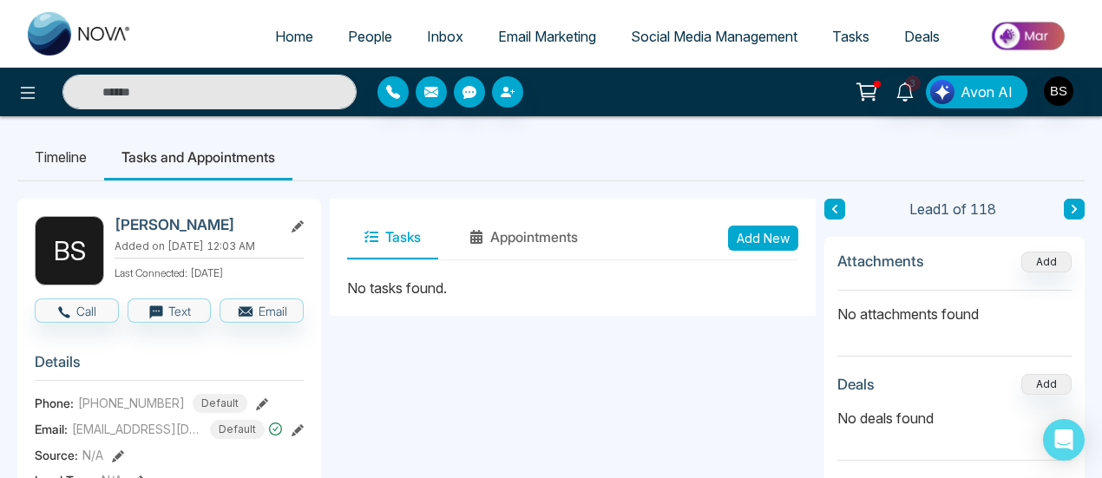
click at [80, 136] on li "Timeline" at bounding box center [60, 157] width 87 height 47
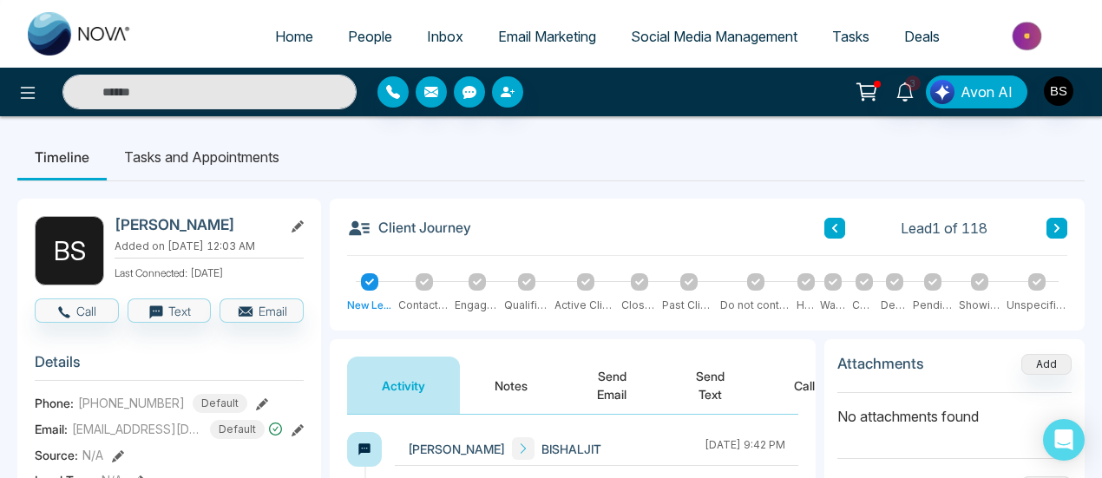
click at [361, 30] on span "People" at bounding box center [370, 36] width 44 height 17
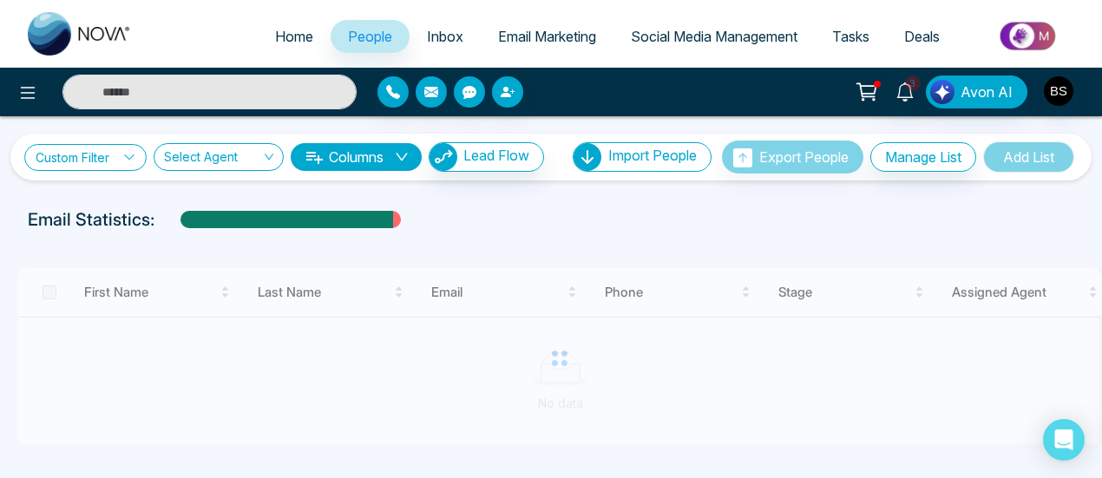
click at [97, 160] on link "Custom Filter" at bounding box center [85, 157] width 122 height 27
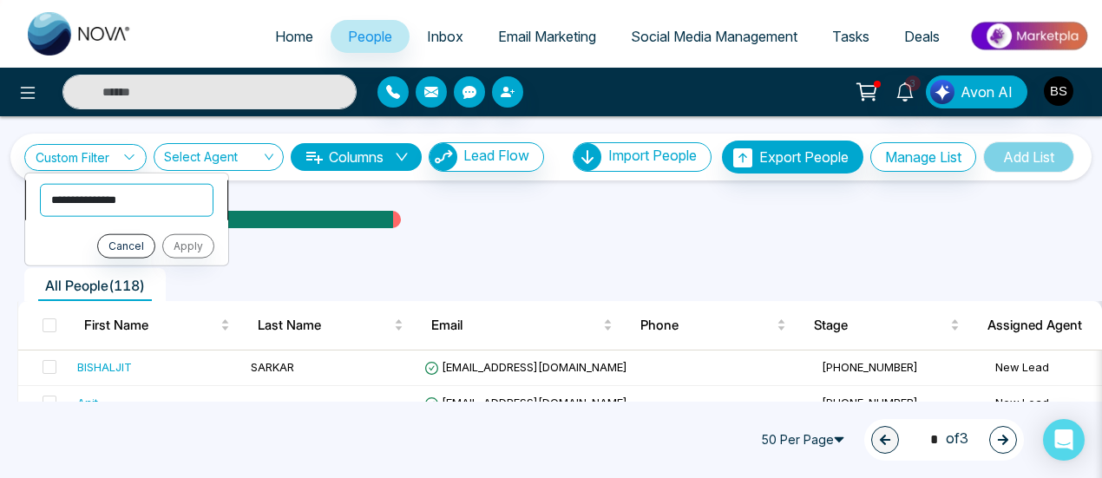
click at [101, 196] on select "**********" at bounding box center [126, 199] width 173 height 33
click at [448, 209] on div "Email Statistics:" at bounding box center [551, 219] width 1046 height 26
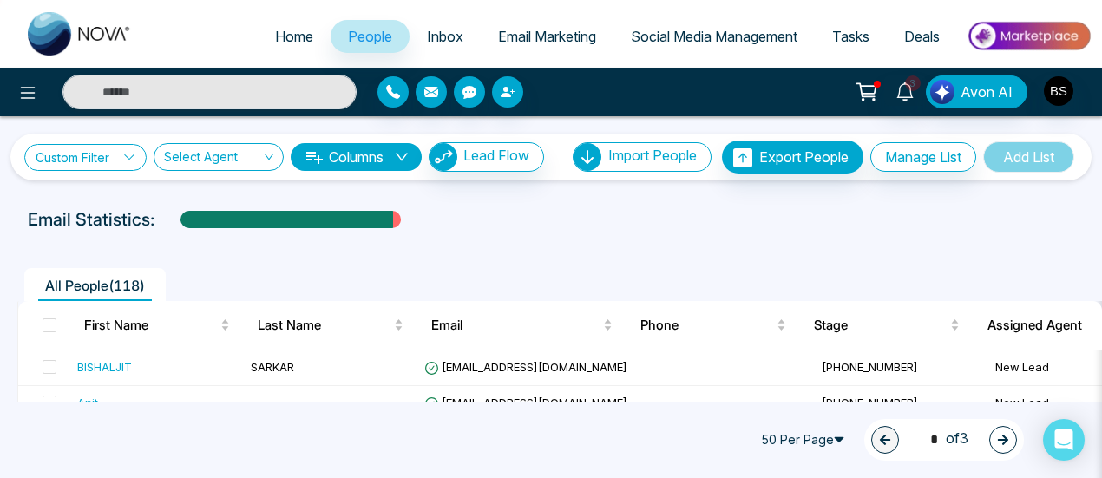
click at [80, 161] on link "Custom Filter" at bounding box center [85, 157] width 122 height 27
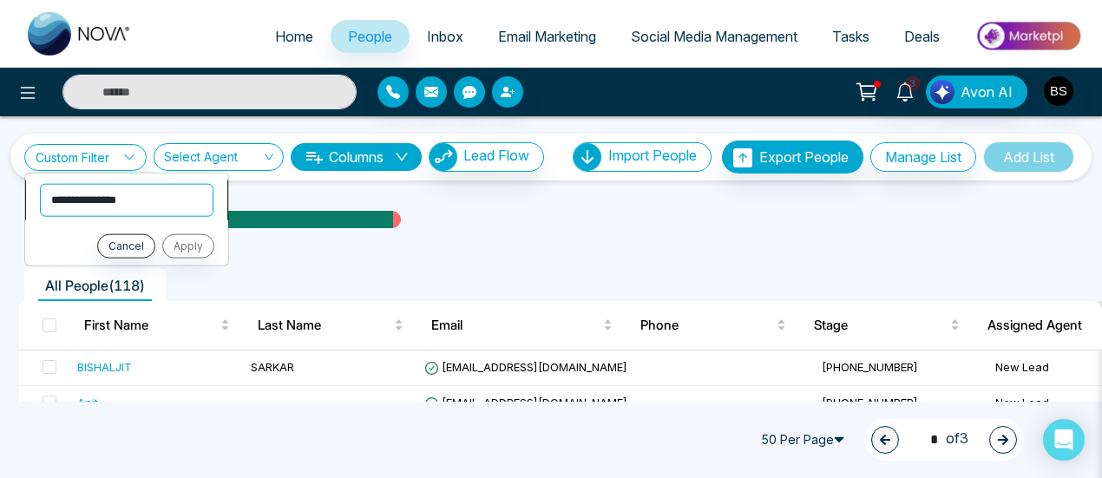
click at [122, 203] on select "**********" at bounding box center [126, 199] width 173 height 33
click at [607, 230] on div "Email Statistics:" at bounding box center [551, 219] width 1046 height 26
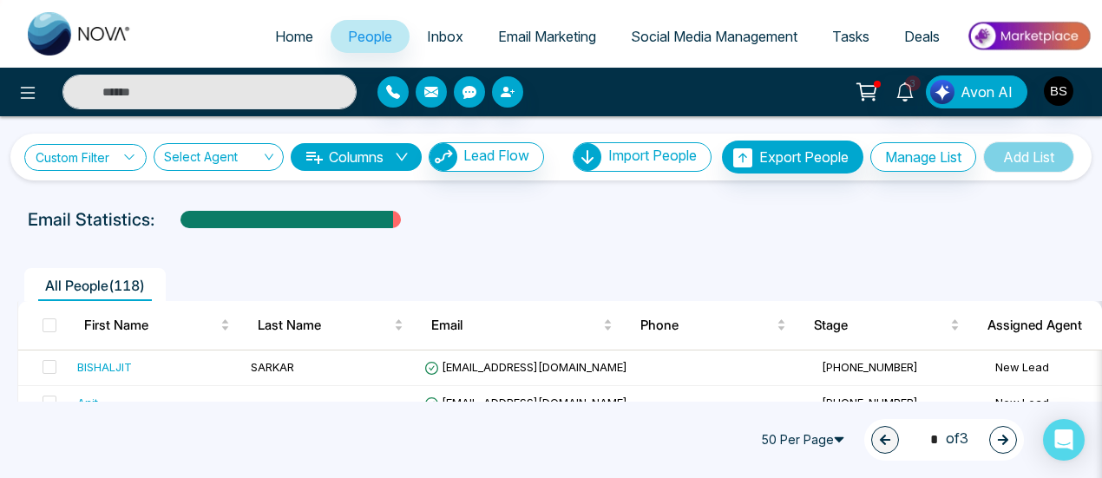
click at [108, 160] on link "Custom Filter" at bounding box center [85, 157] width 122 height 27
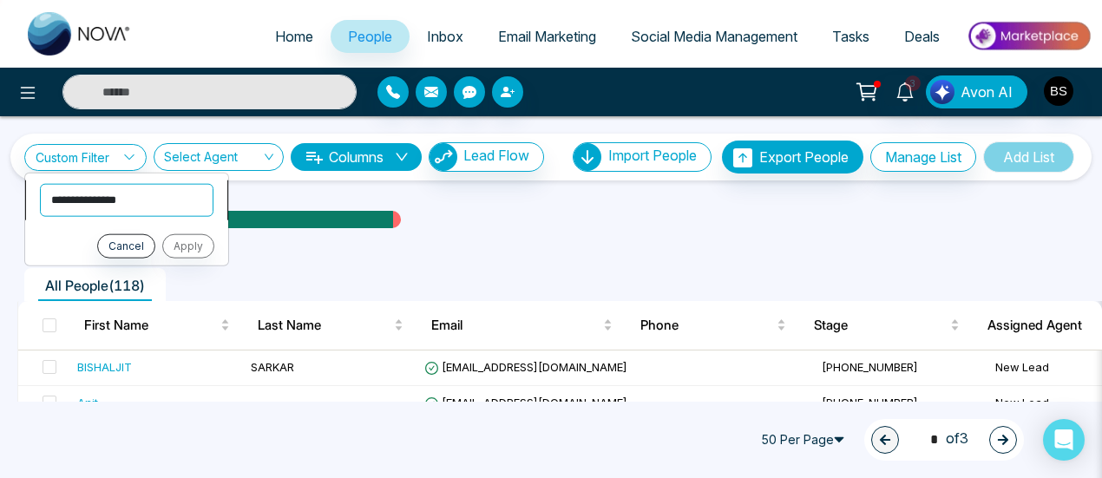
click at [128, 200] on select "**********" at bounding box center [126, 199] width 173 height 33
select select "*****"
click at [40, 183] on select "**********" at bounding box center [126, 199] width 173 height 33
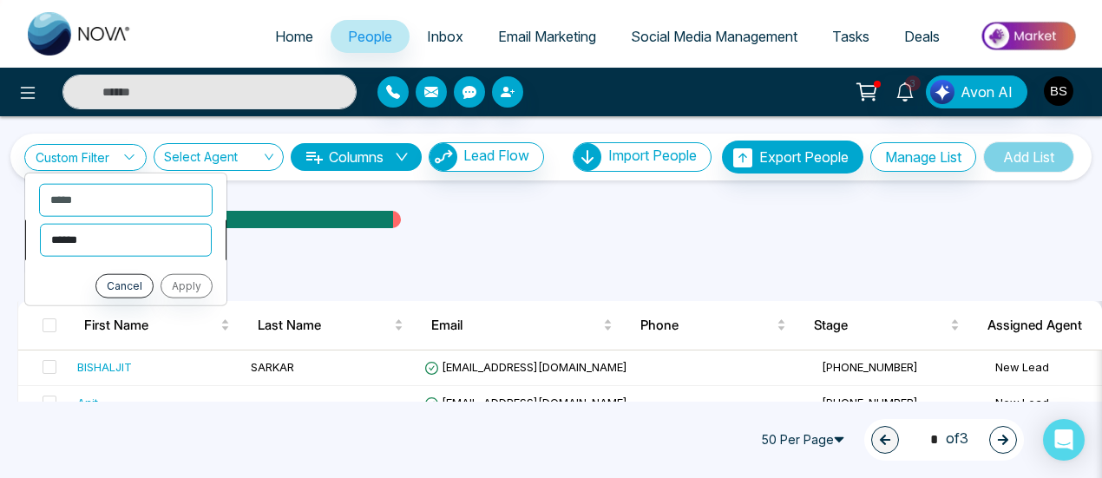
click at [147, 244] on select "**********" at bounding box center [126, 239] width 172 height 33
select select "**********"
click at [40, 223] on select "**********" at bounding box center [126, 239] width 172 height 33
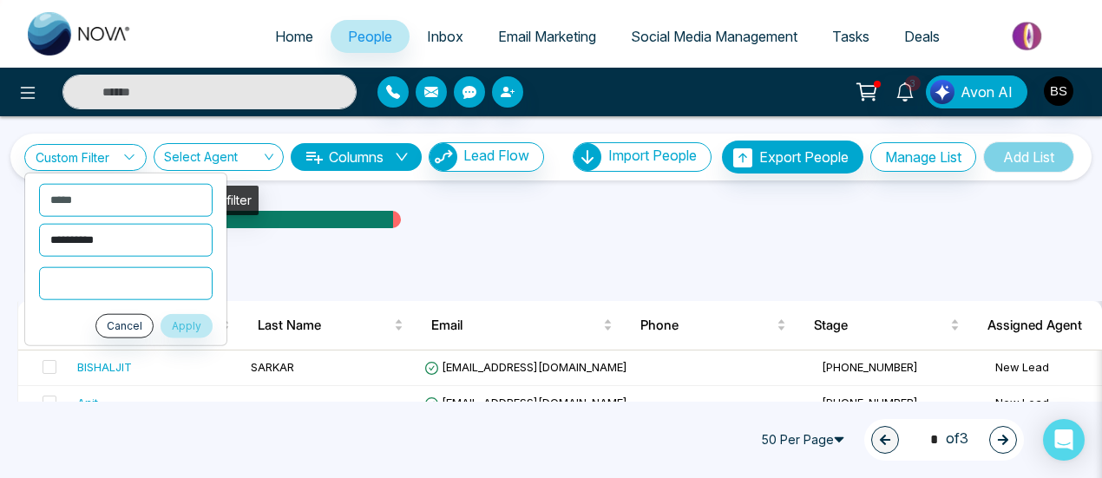
click at [271, 152] on div "Select Agent" at bounding box center [219, 157] width 130 height 28
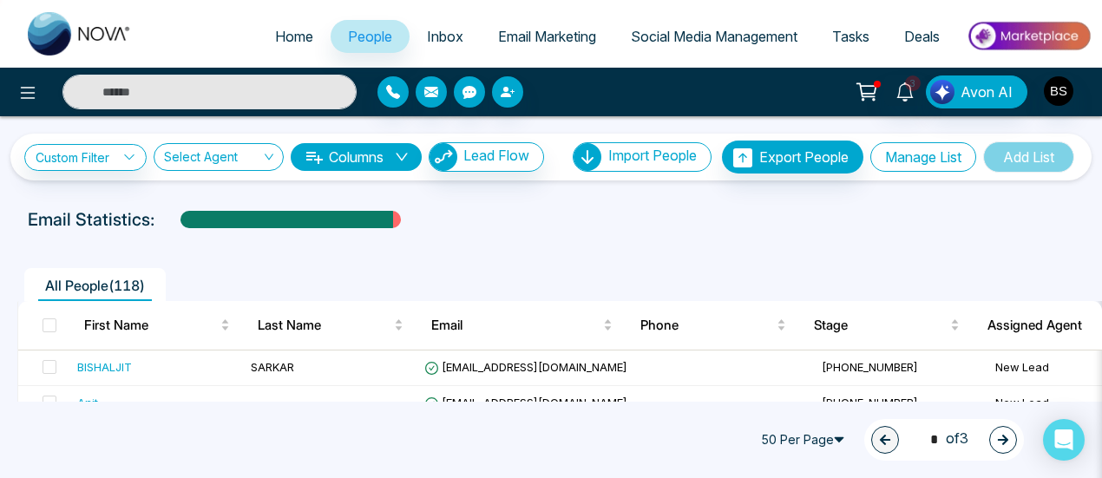
click at [914, 169] on button "Manage List" at bounding box center [923, 156] width 106 height 29
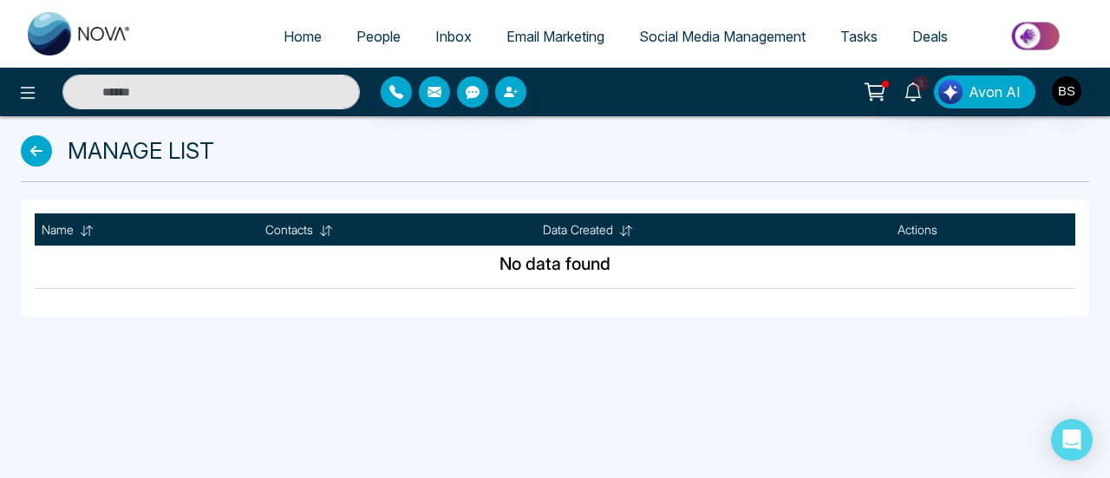
click at [34, 157] on icon at bounding box center [36, 150] width 31 height 31
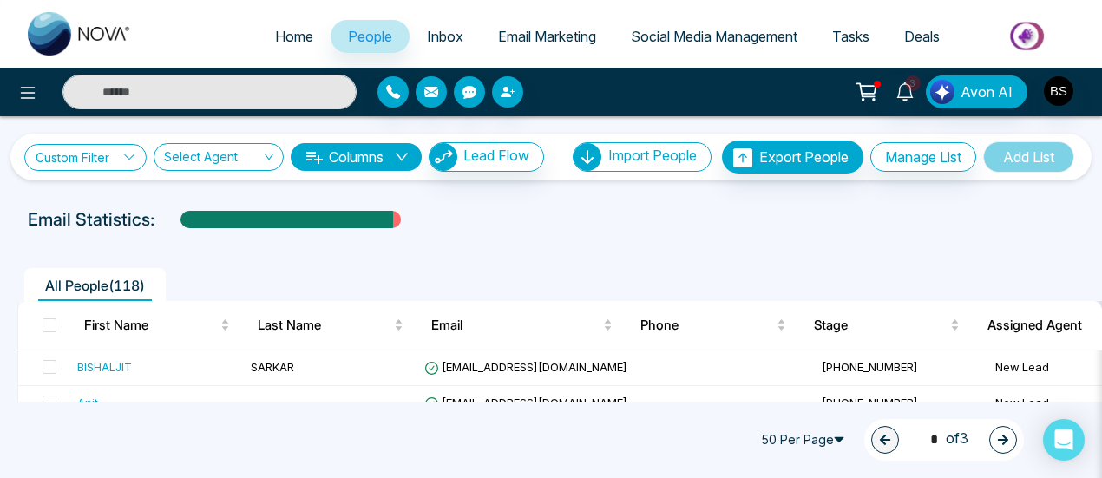
click at [87, 164] on link "Custom Filter" at bounding box center [85, 157] width 122 height 27
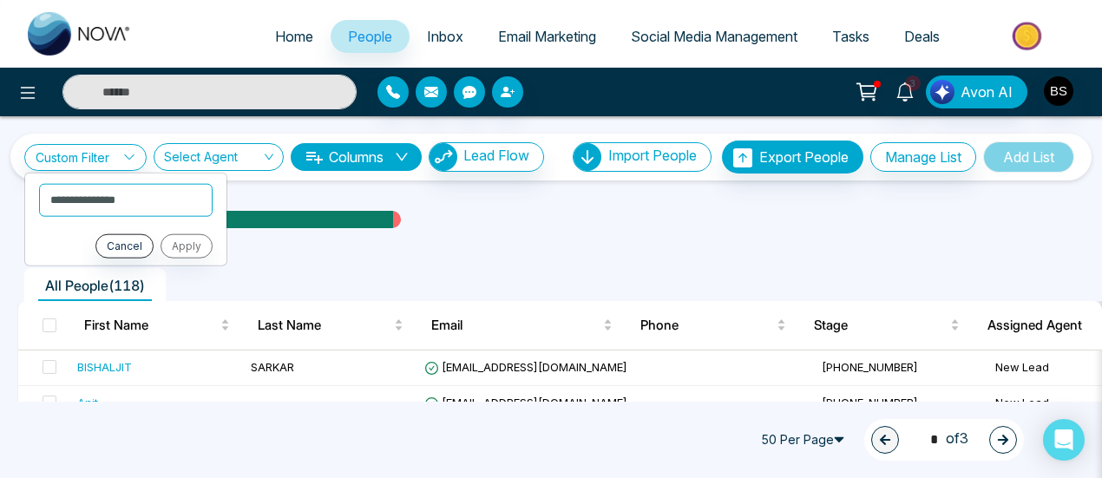
click at [462, 234] on div at bounding box center [550, 235] width 1081 height 7
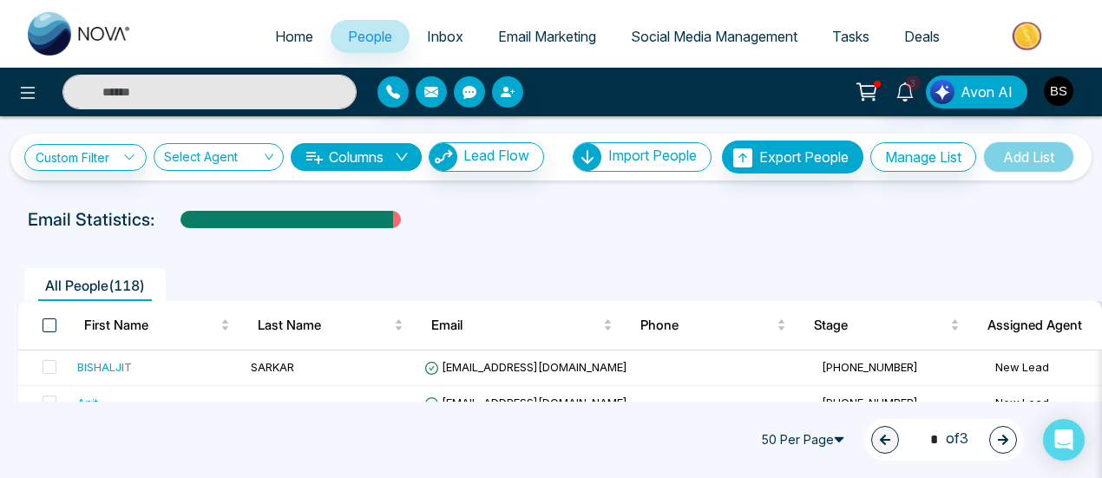
click at [47, 318] on span at bounding box center [50, 325] width 14 height 14
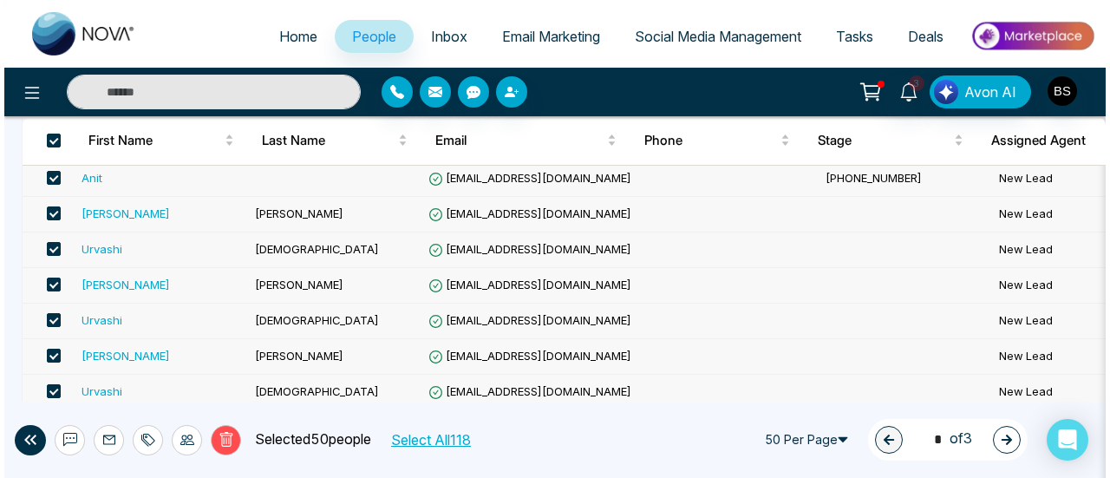
scroll to position [260, 0]
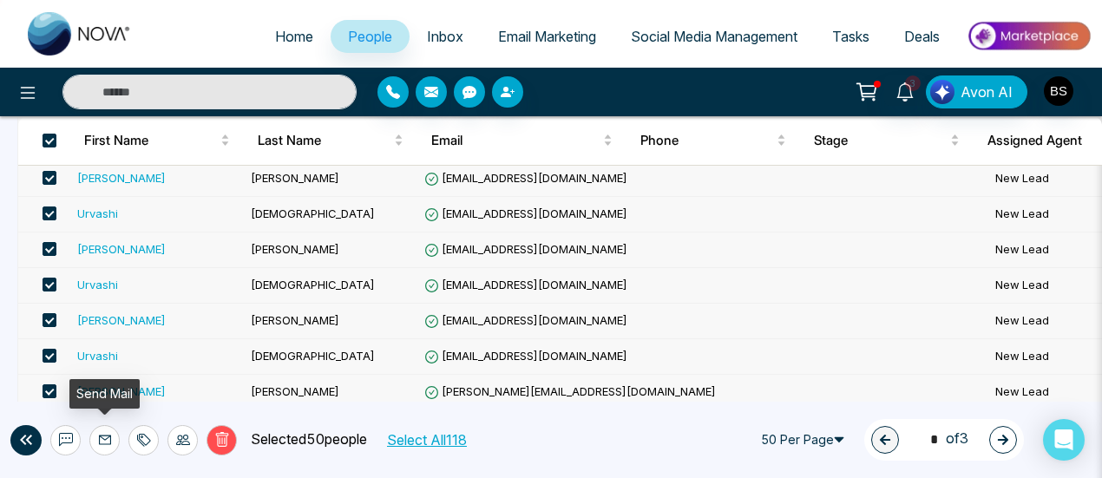
click at [114, 446] on button at bounding box center [104, 440] width 30 height 30
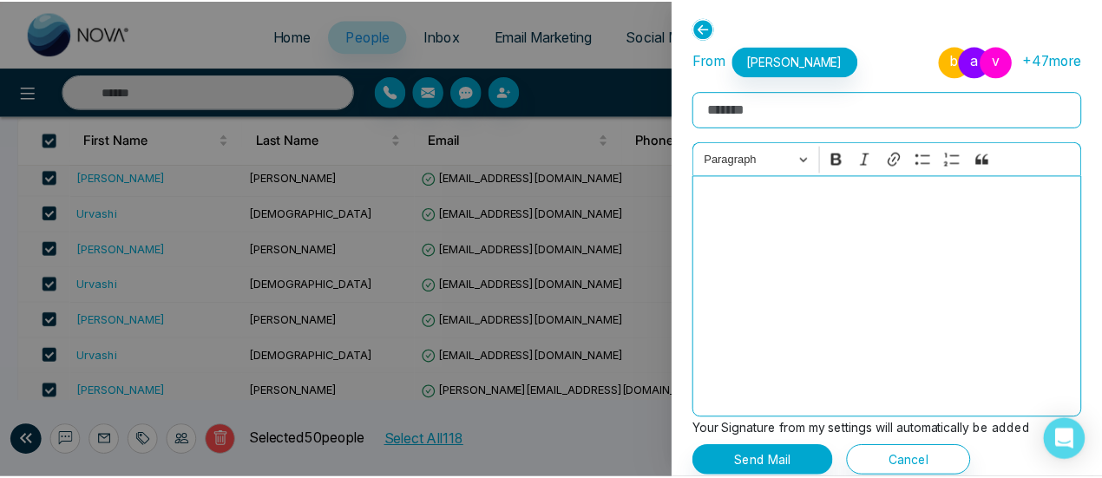
scroll to position [0, 0]
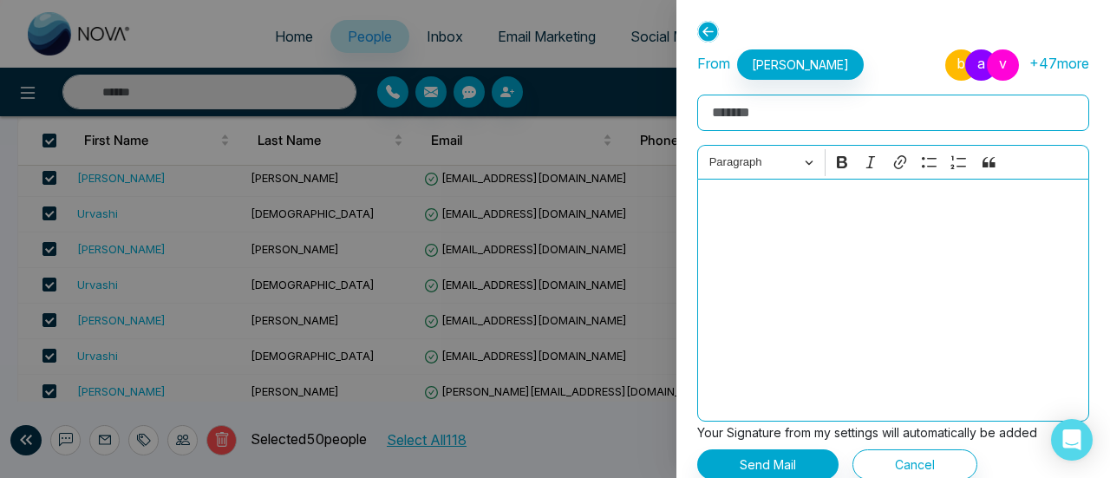
click at [704, 33] on icon at bounding box center [708, 32] width 22 height 22
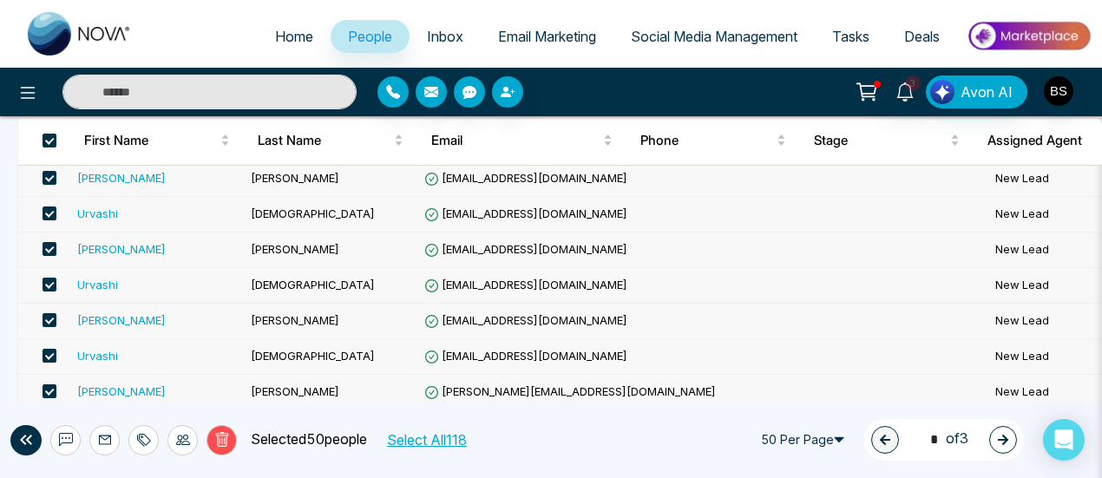
click at [56, 138] on th at bounding box center [44, 140] width 52 height 49
click at [54, 138] on span at bounding box center [50, 141] width 14 height 14
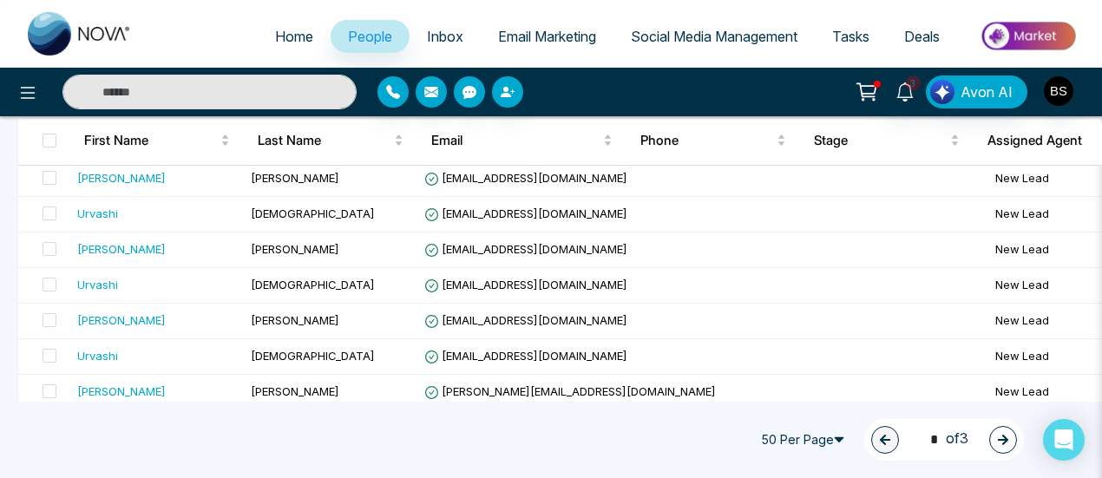
click at [529, 46] on link "Email Marketing" at bounding box center [547, 36] width 133 height 33
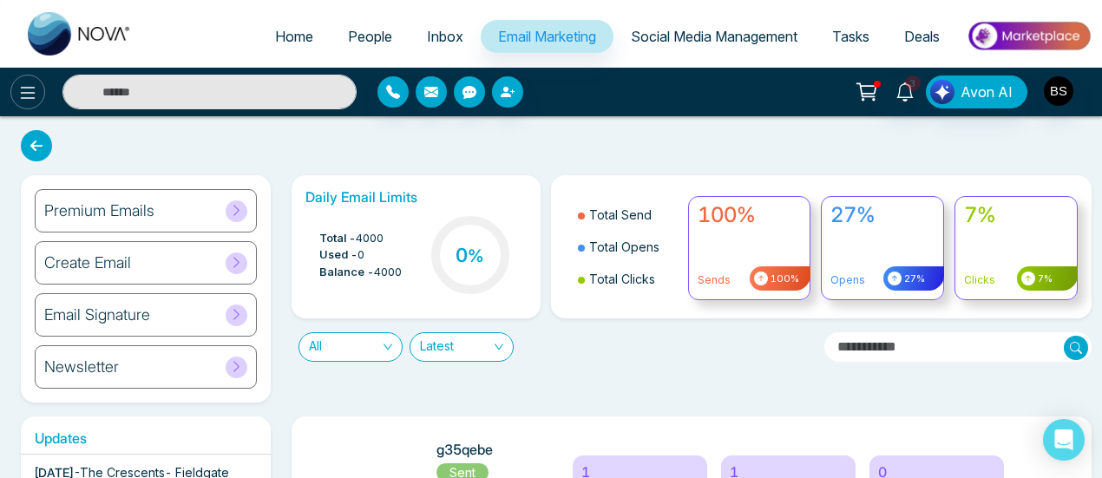
click at [25, 105] on button at bounding box center [27, 92] width 35 height 35
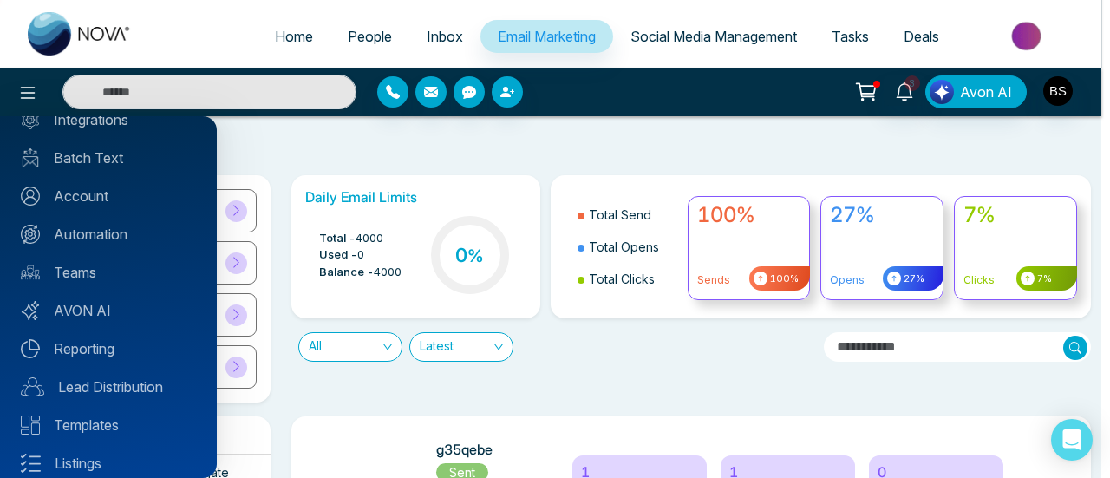
scroll to position [224, 0]
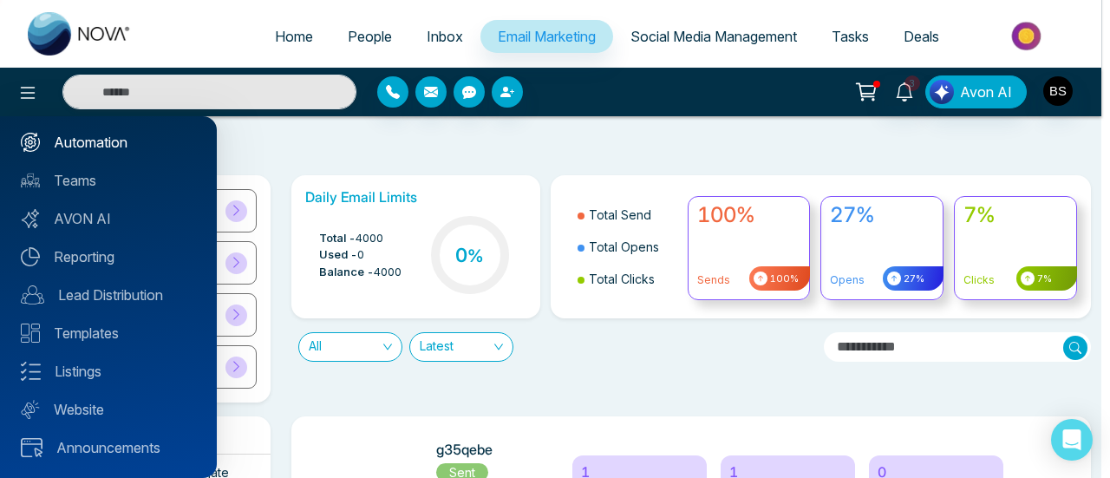
click at [133, 133] on link "Automation" at bounding box center [108, 142] width 175 height 21
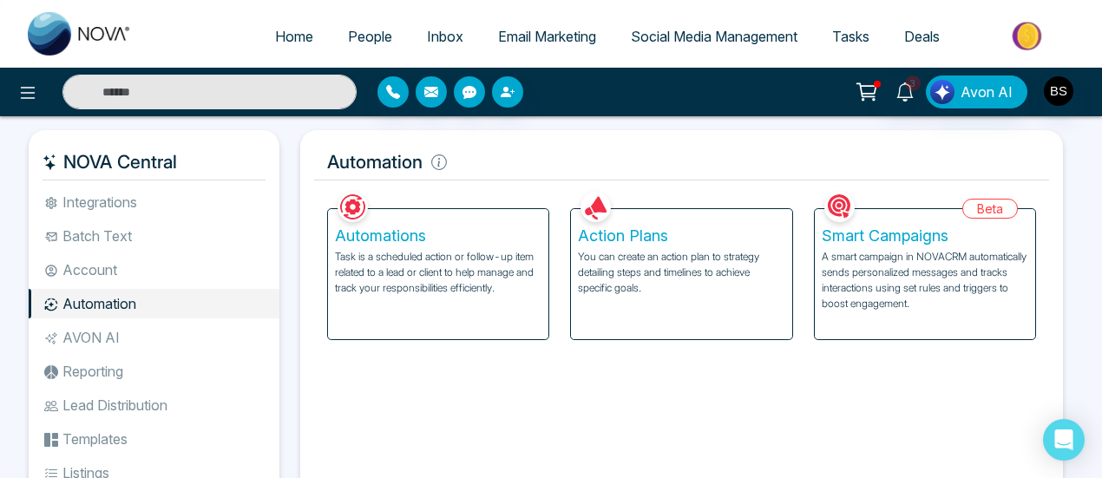
click at [893, 286] on p "A smart campaign in NOVACRM automatically sends personalized messages and track…" at bounding box center [924, 280] width 206 height 62
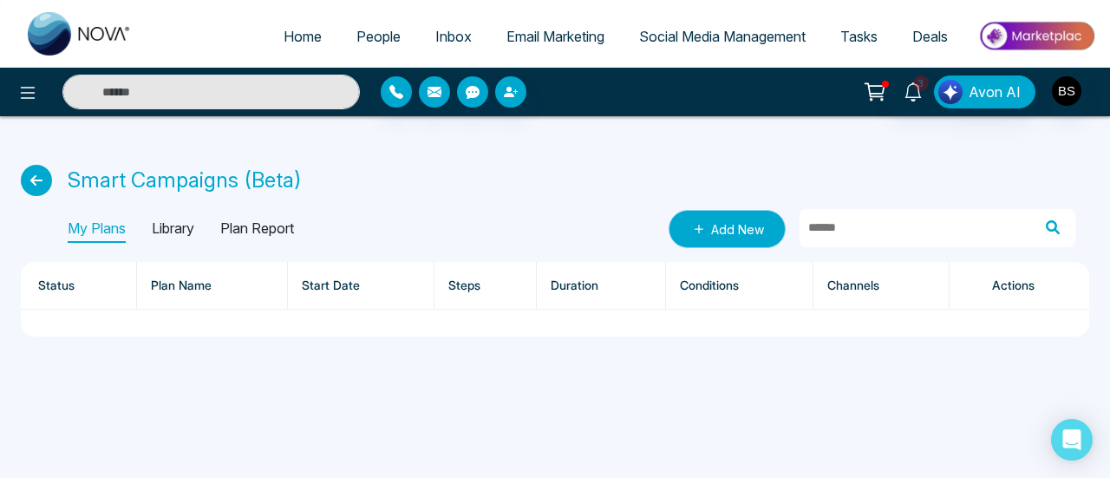
click at [739, 217] on link "Add New" at bounding box center [727, 229] width 117 height 38
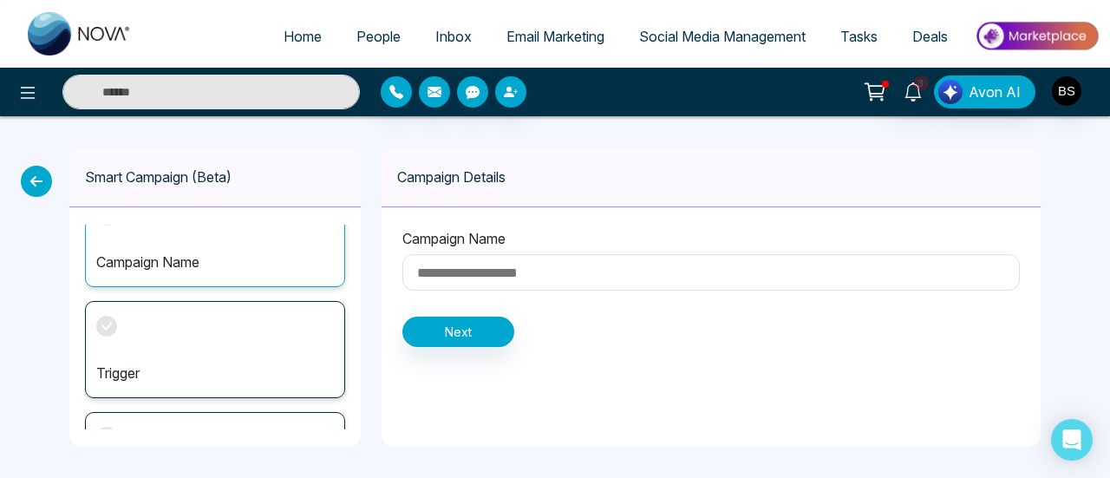
scroll to position [113, 0]
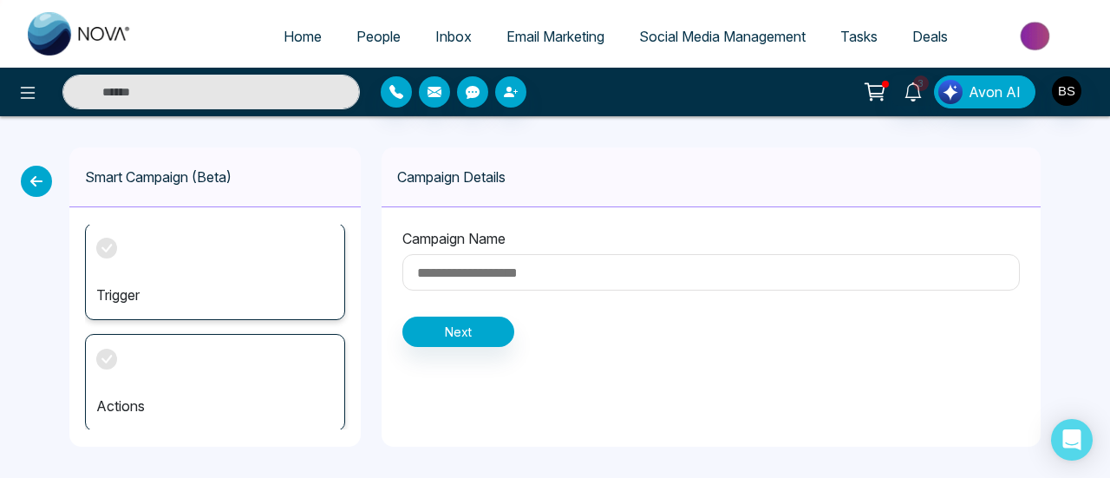
click at [31, 181] on icon at bounding box center [36, 181] width 31 height 31
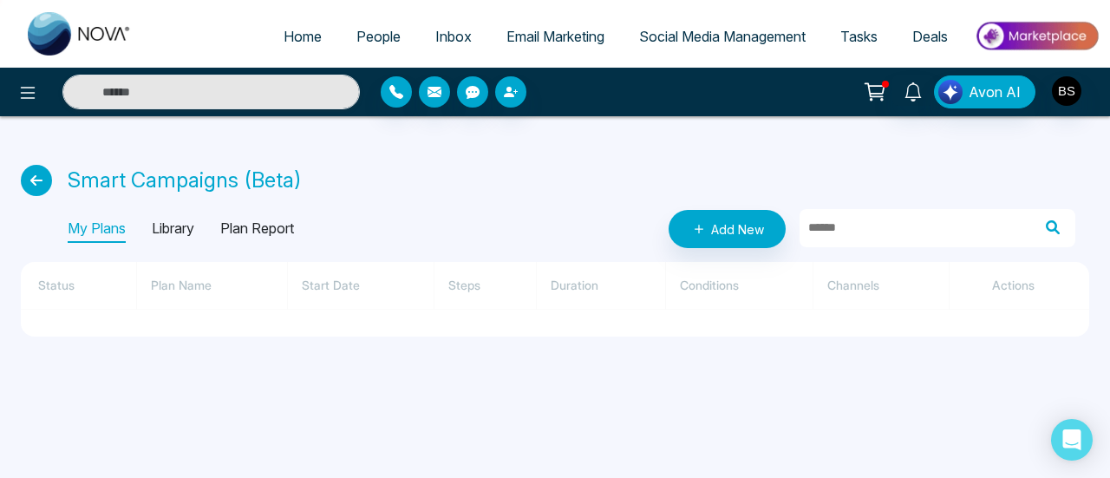
click at [35, 190] on icon at bounding box center [36, 180] width 31 height 31
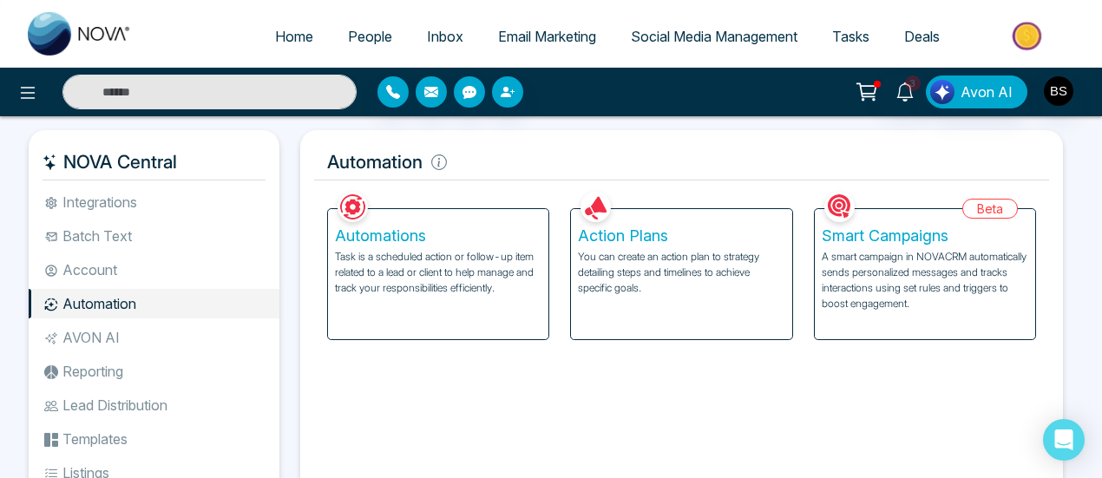
click at [818, 262] on div "Smart Campaigns A smart campaign in NOVACRM automatically sends personalized me…" at bounding box center [924, 274] width 220 height 130
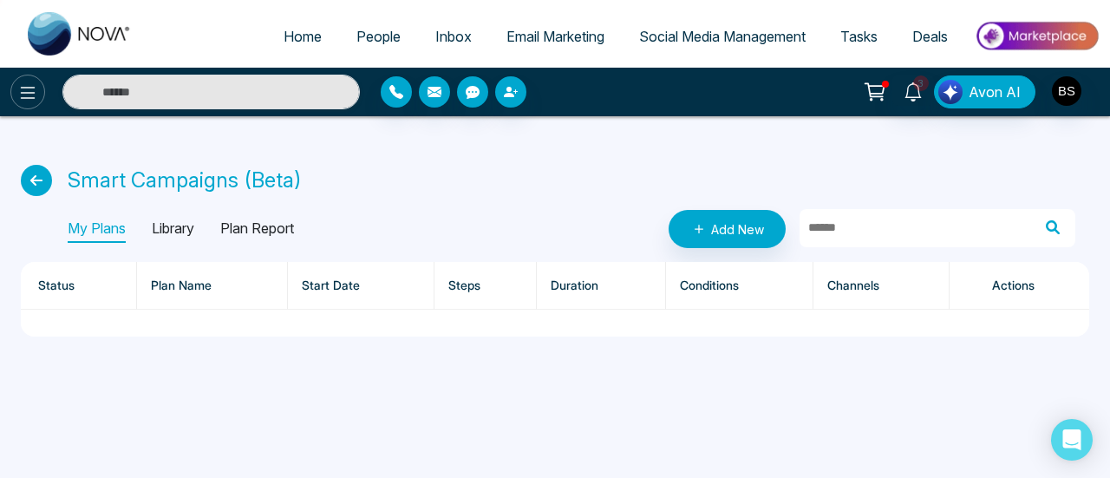
click at [30, 103] on button at bounding box center [27, 92] width 35 height 35
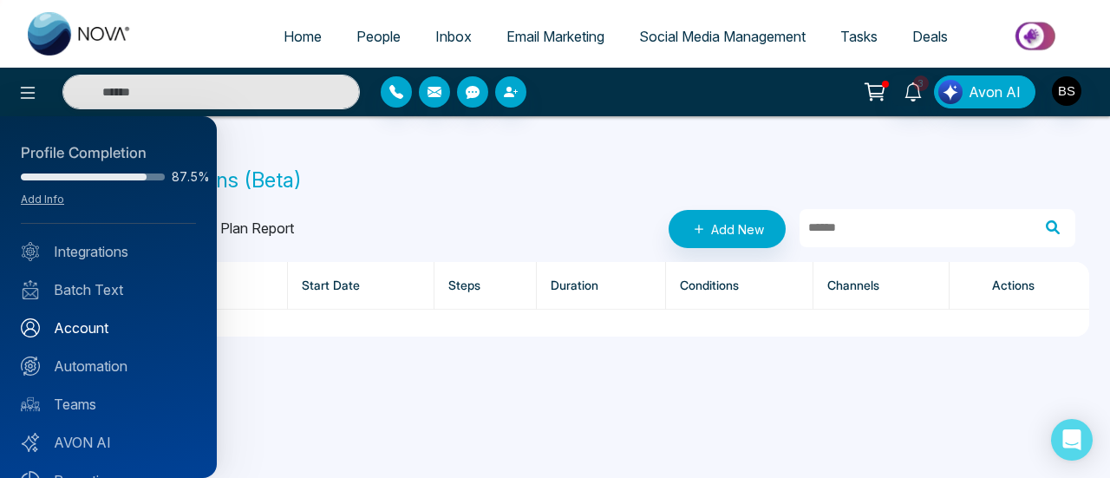
click at [121, 337] on link "Account" at bounding box center [108, 327] width 175 height 21
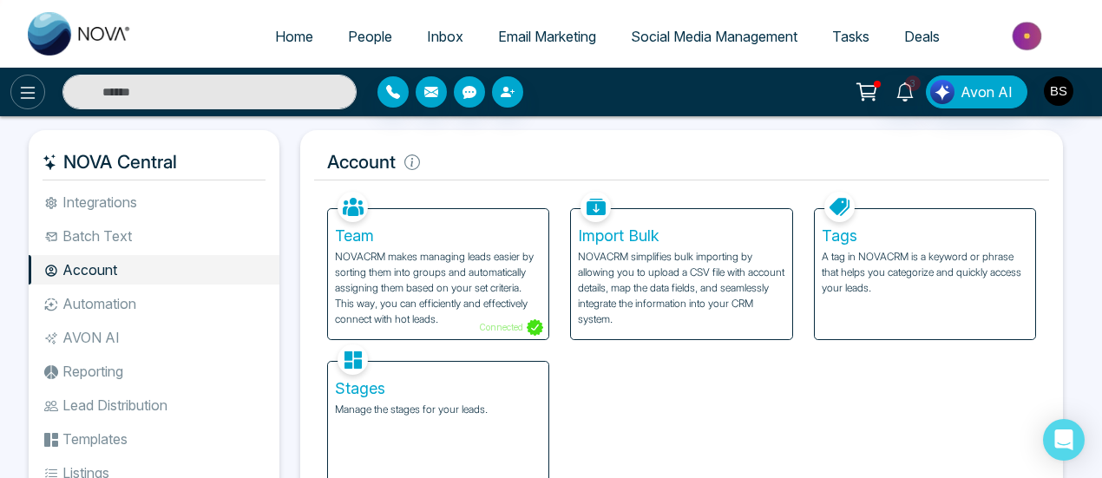
click at [23, 102] on icon at bounding box center [27, 92] width 21 height 21
